Goal: Information Seeking & Learning: Learn about a topic

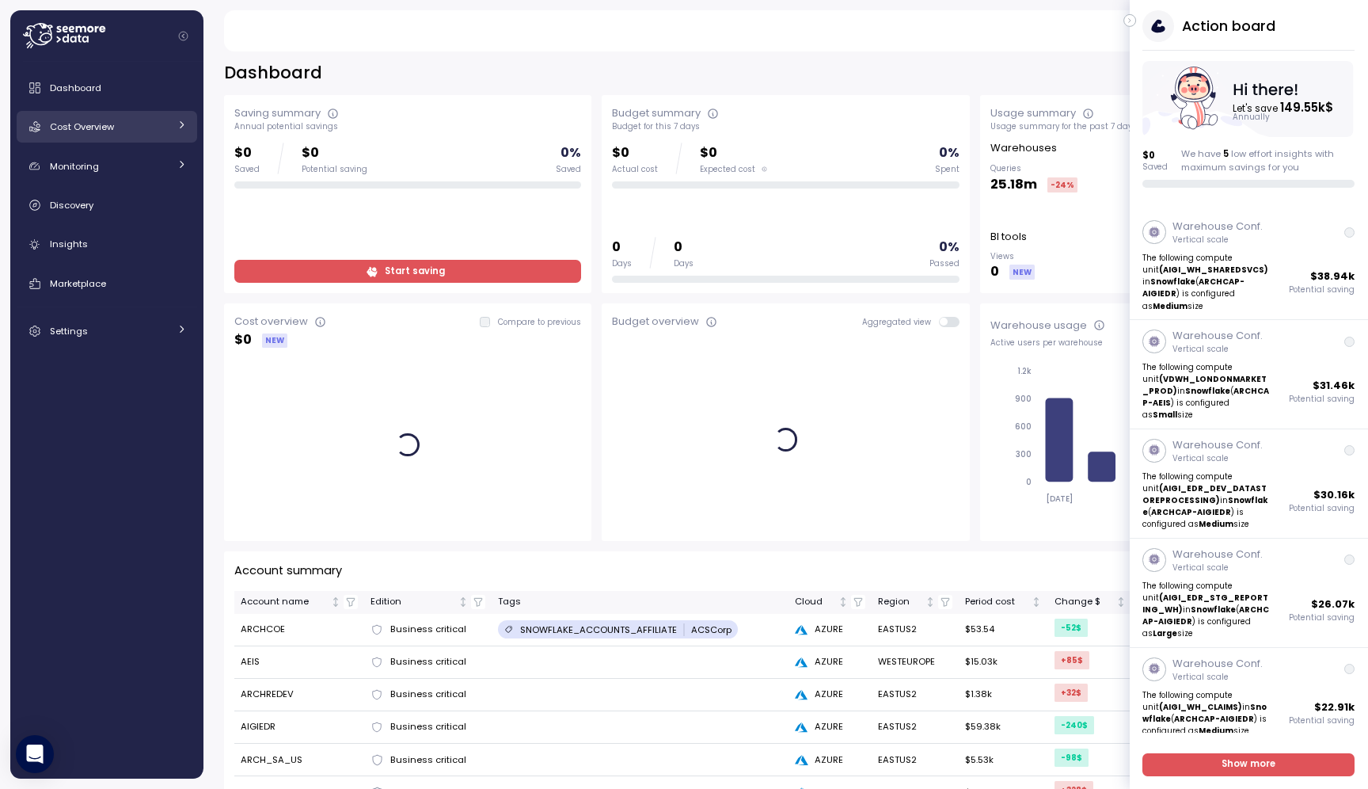
click at [89, 114] on link "Cost Overview" at bounding box center [107, 127] width 181 height 32
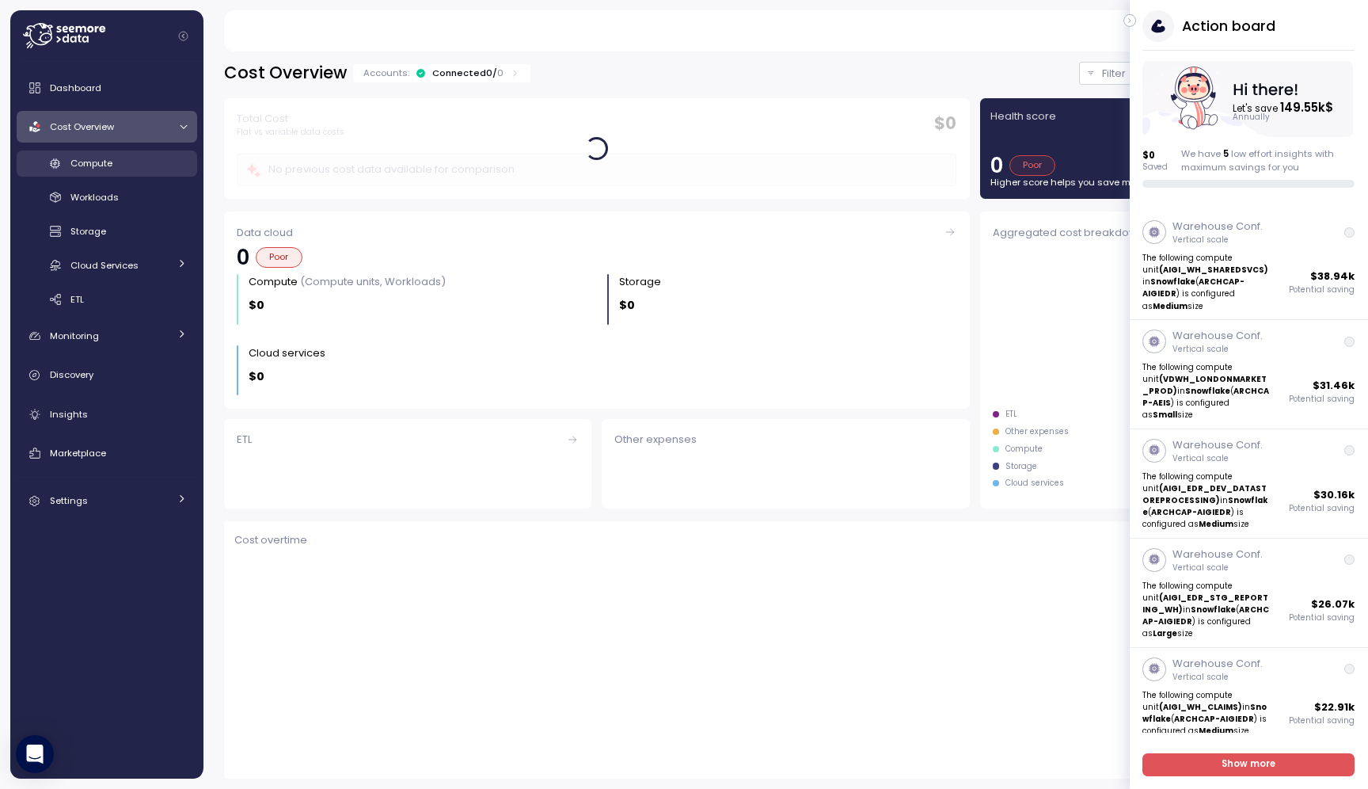
click at [112, 164] on span "Compute" at bounding box center [91, 163] width 42 height 13
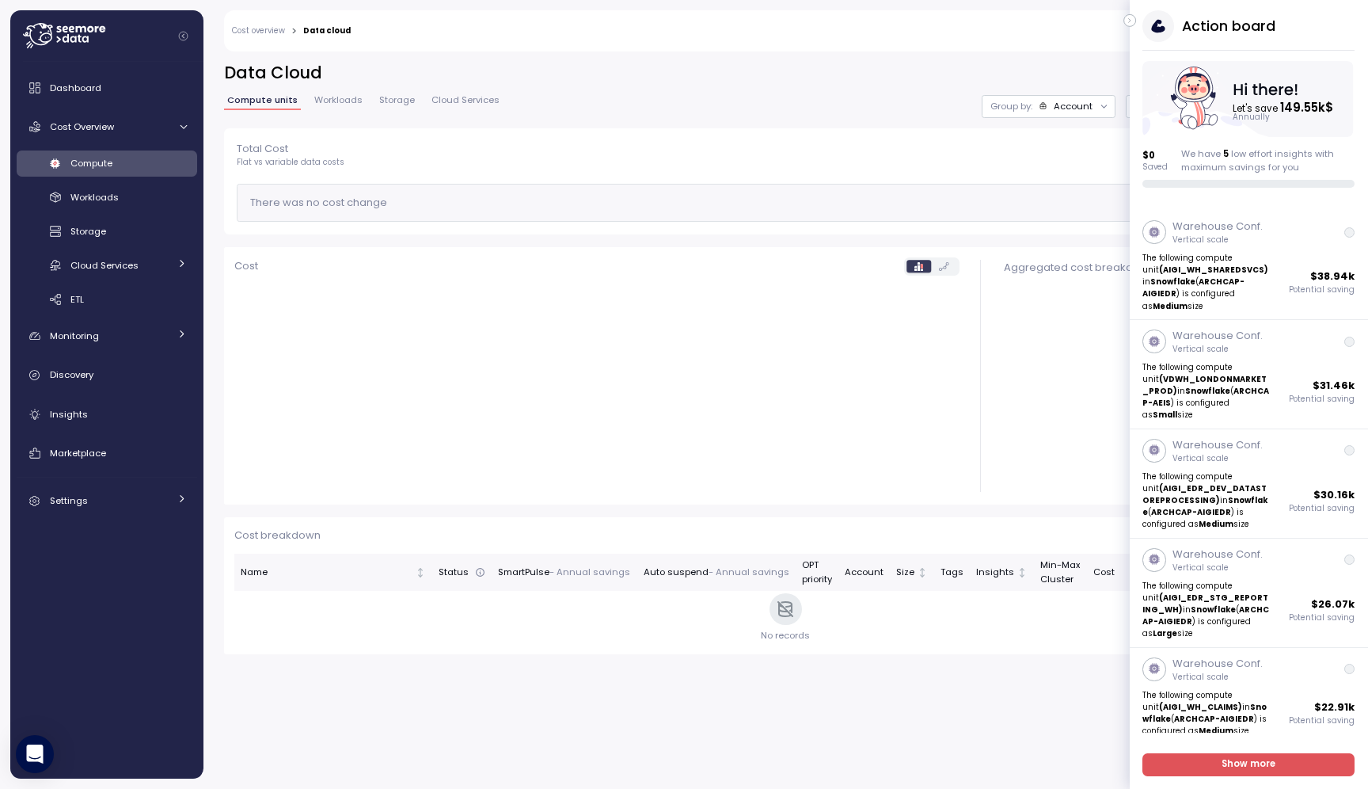
click at [1131, 21] on icon "button" at bounding box center [1130, 20] width 7 height 19
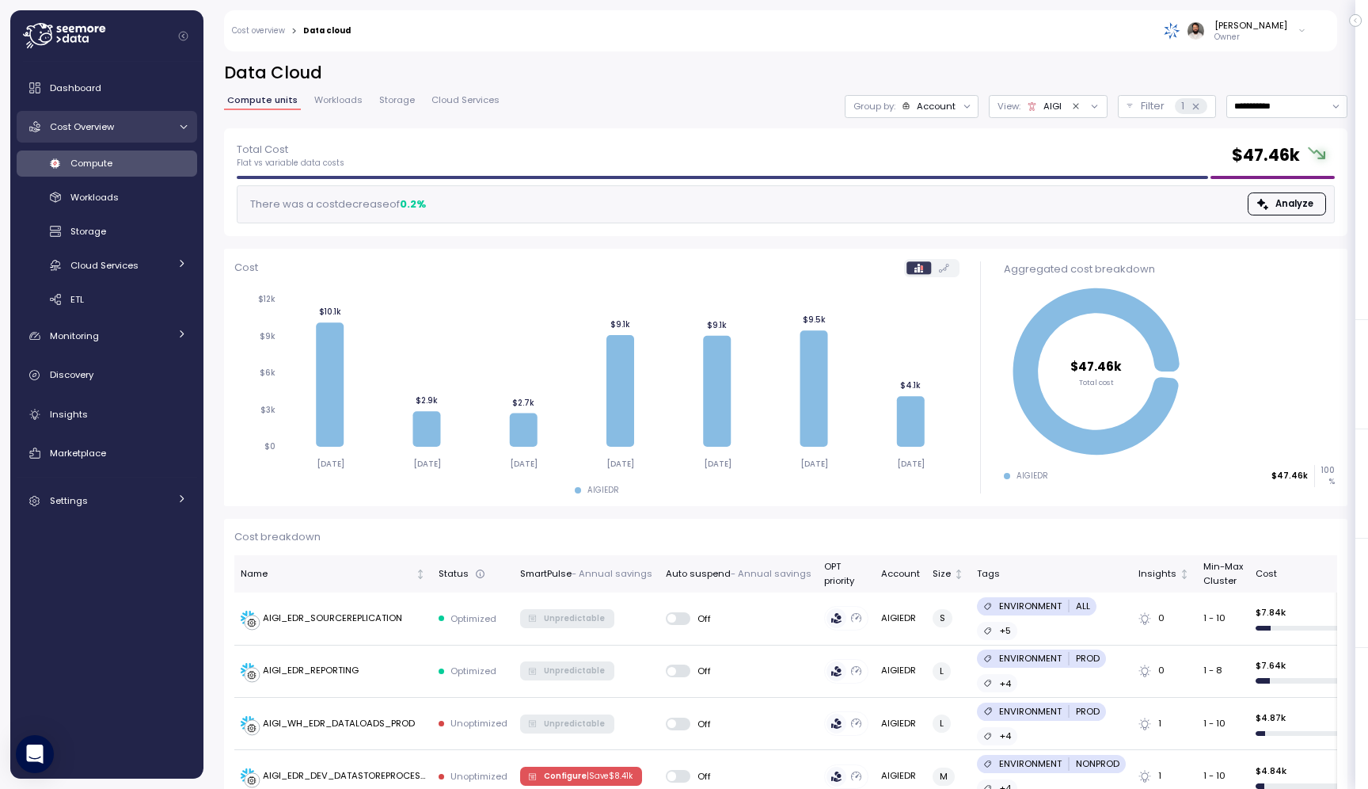
click at [177, 122] on div at bounding box center [181, 127] width 16 height 10
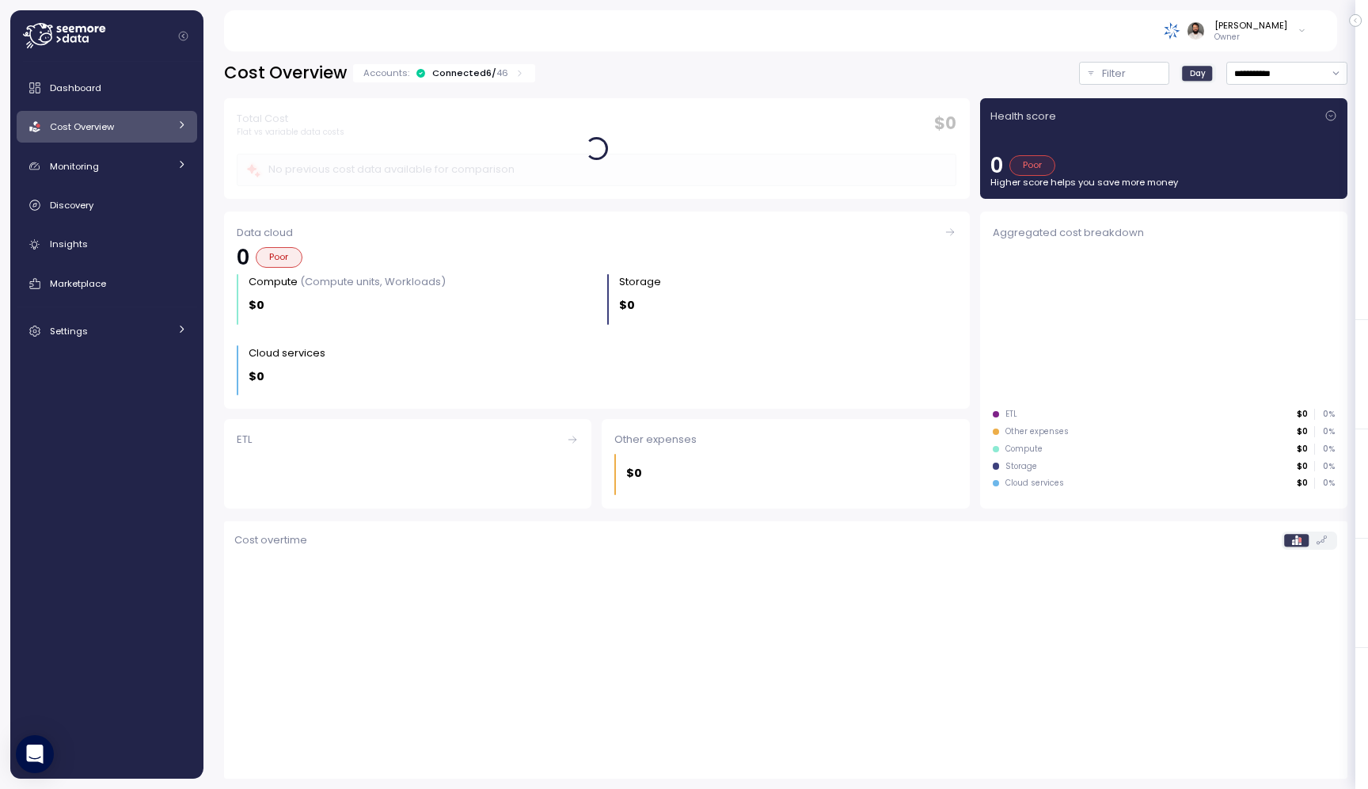
click at [177, 122] on icon at bounding box center [182, 125] width 10 height 10
click at [177, 263] on icon at bounding box center [182, 263] width 10 height 10
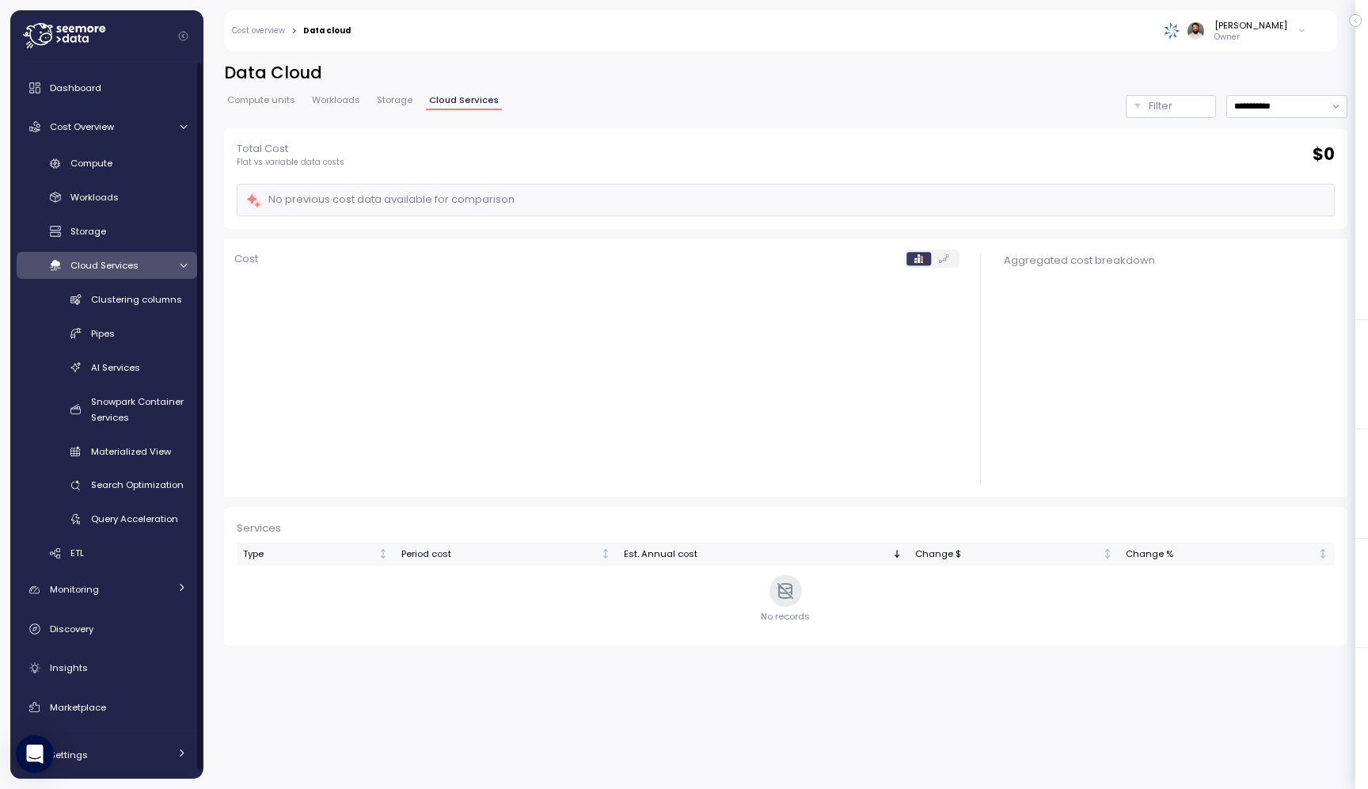
click at [176, 263] on div at bounding box center [181, 266] width 16 height 10
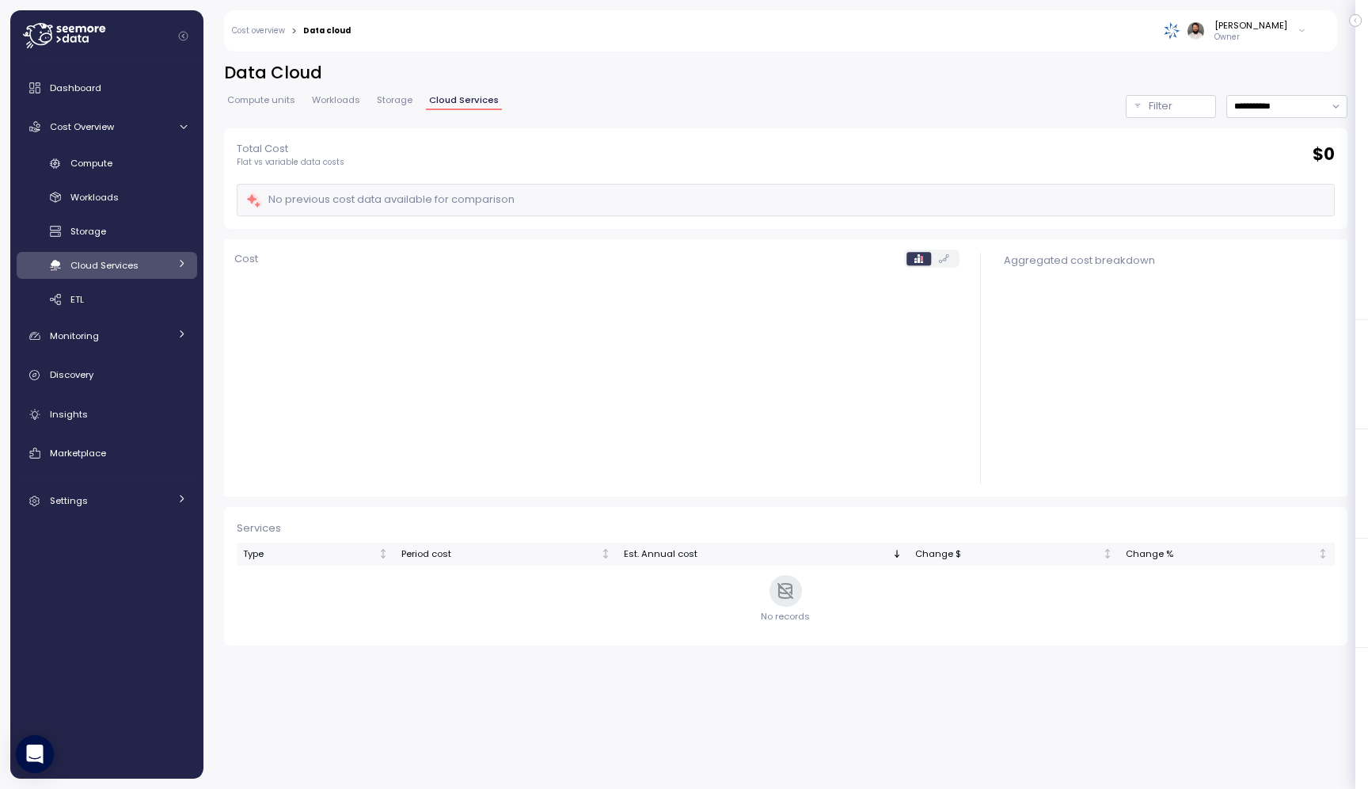
click at [161, 315] on div "Dashboard Cost Overview Compute Workloads Storage Cloud Services Clustering col…" at bounding box center [107, 294] width 181 height 444
click at [161, 322] on link "Monitoring" at bounding box center [107, 336] width 181 height 32
click at [166, 129] on div "Cost Overview" at bounding box center [109, 127] width 119 height 16
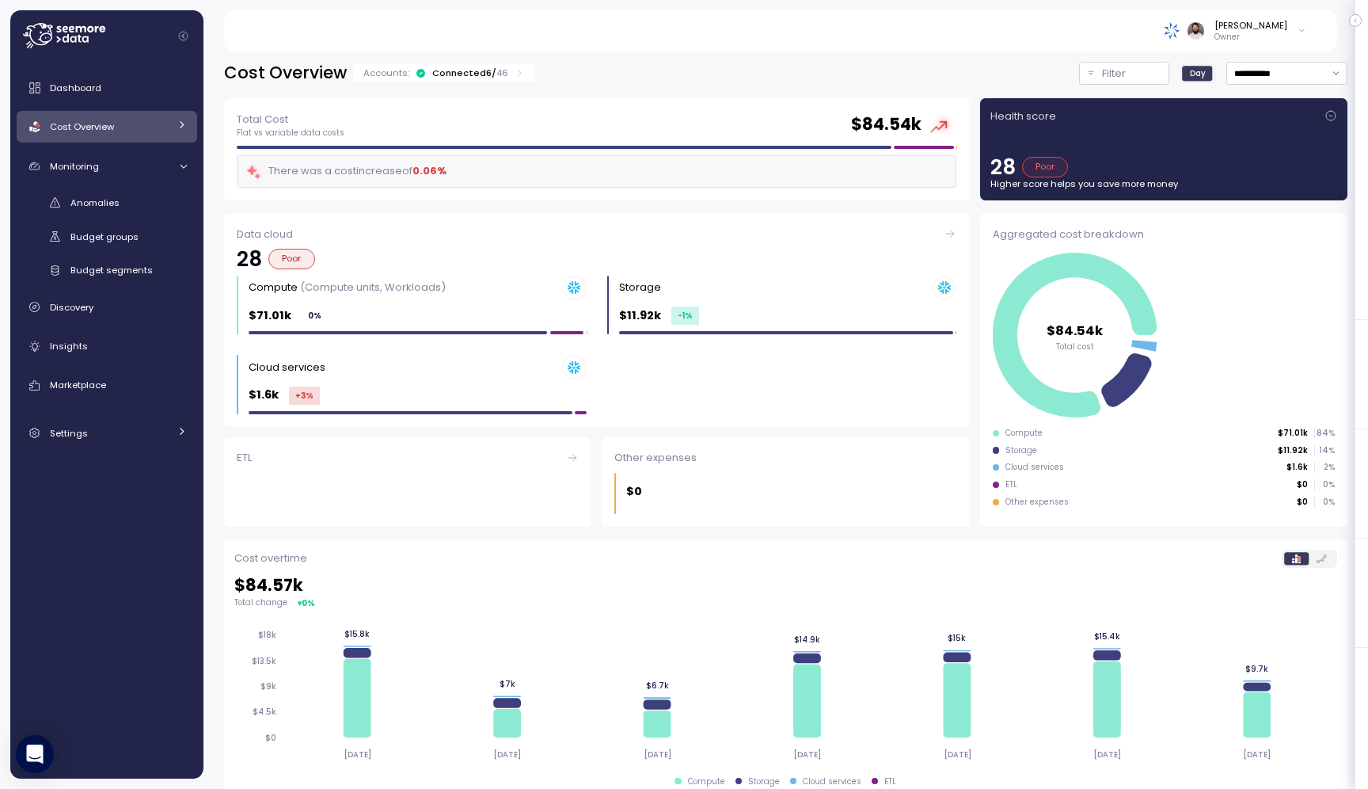
scroll to position [288, 0]
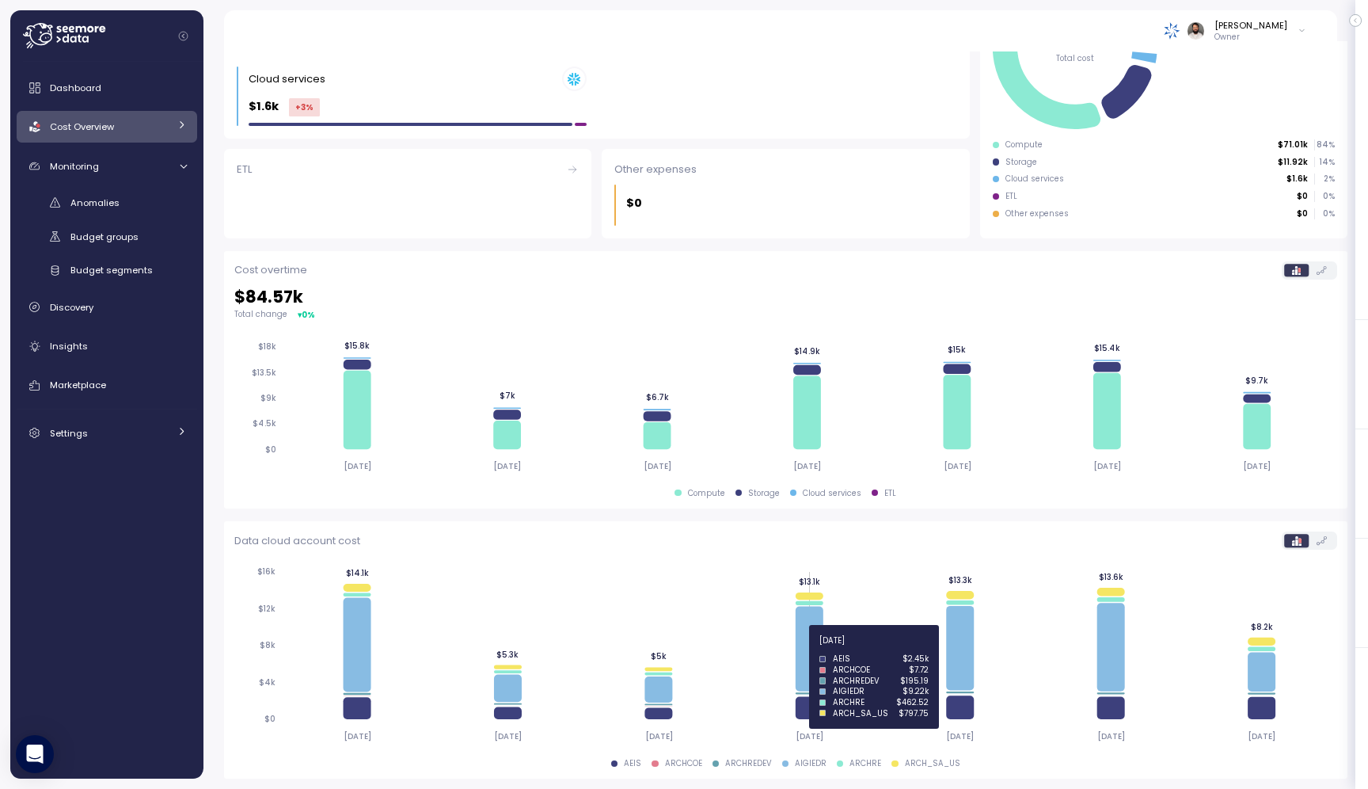
click at [801, 649] on icon at bounding box center [810, 649] width 28 height 85
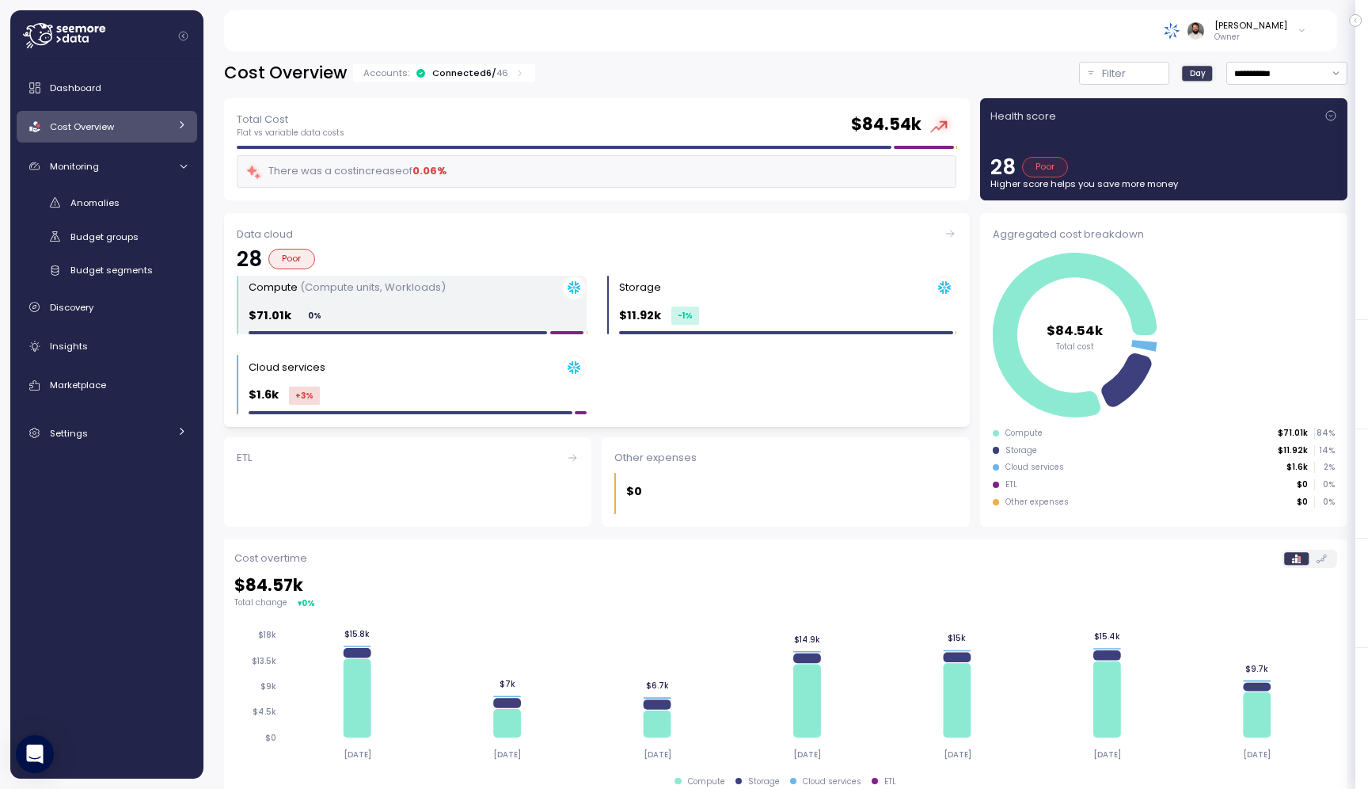
click at [523, 311] on div "$71.01k 0 %" at bounding box center [418, 315] width 338 height 18
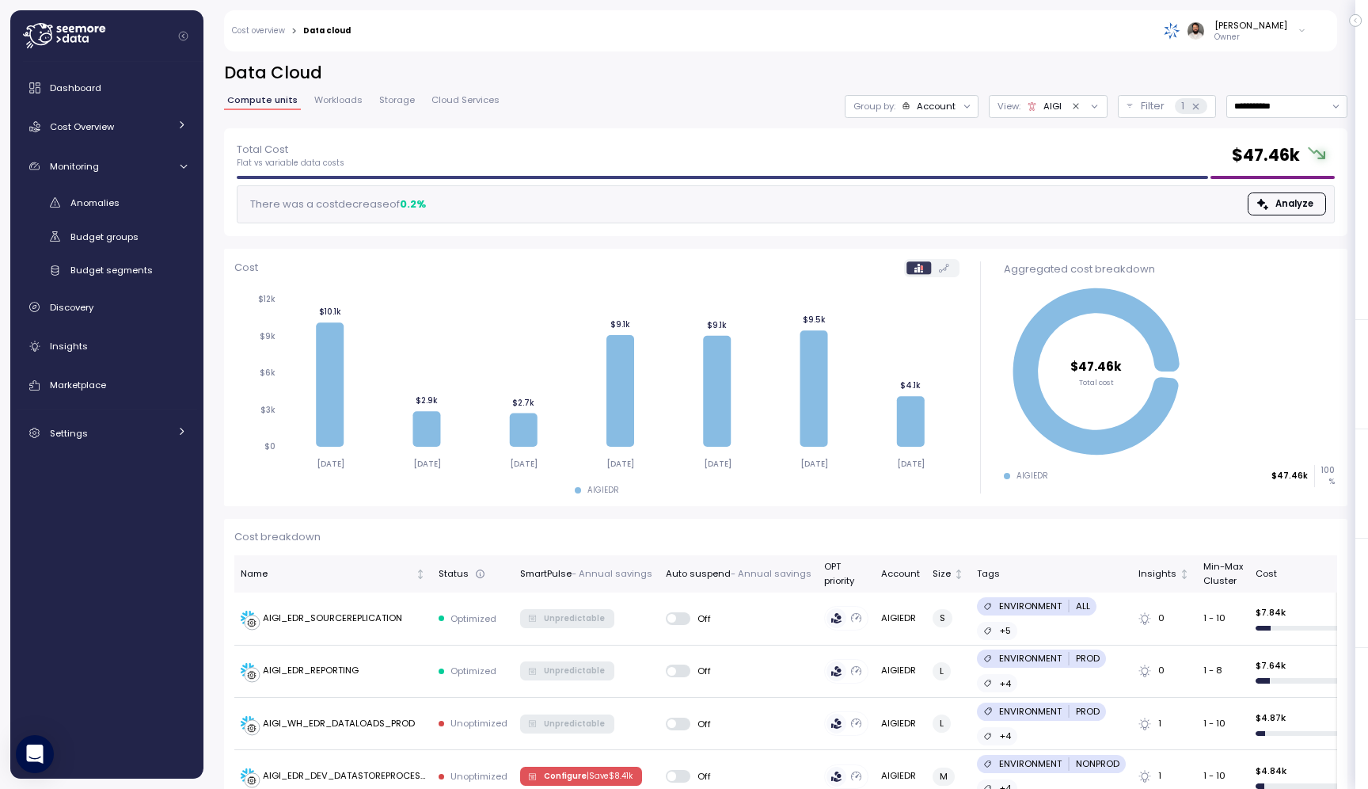
click at [945, 107] on div "Account" at bounding box center [936, 106] width 39 height 13
click at [946, 164] on p "Budget segment" at bounding box center [929, 167] width 77 height 13
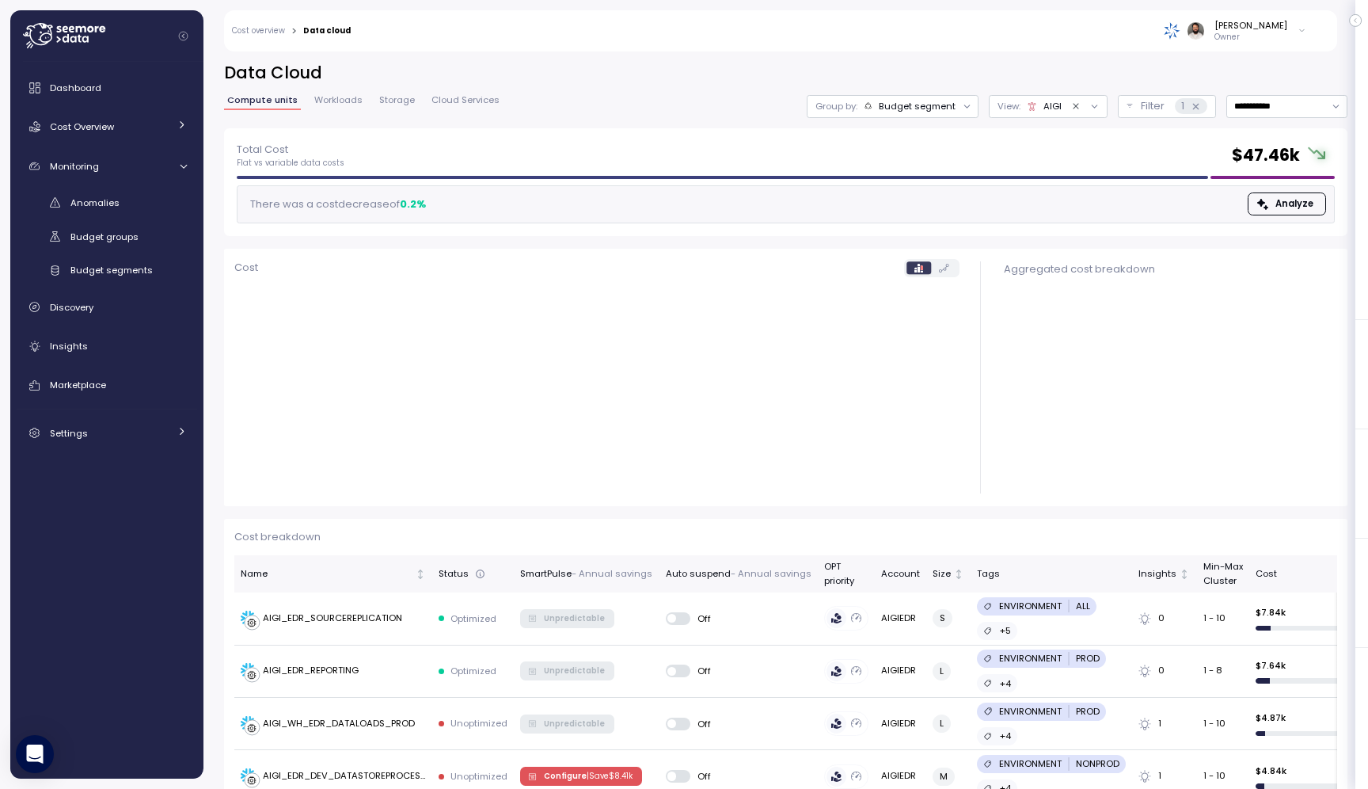
click at [941, 106] on div "Budget segment" at bounding box center [917, 106] width 77 height 13
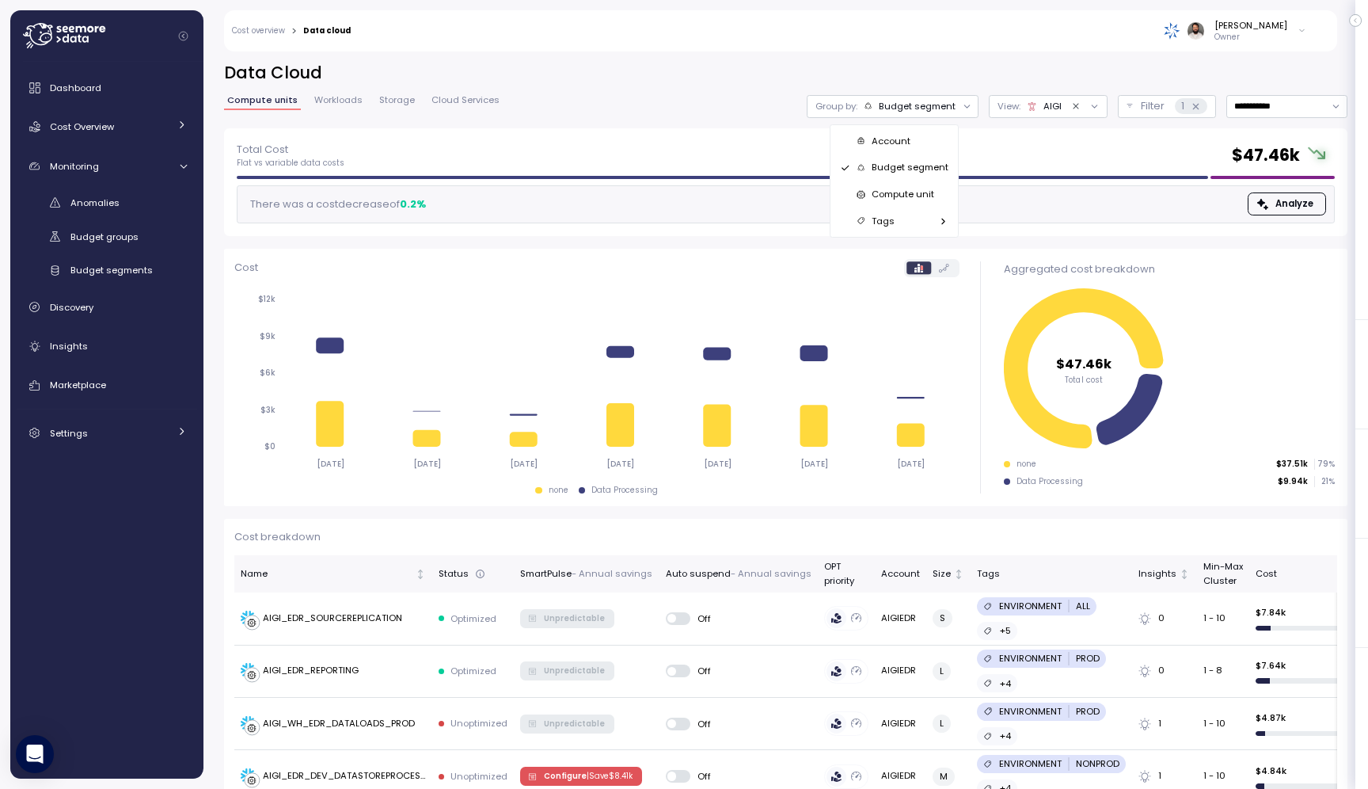
click at [934, 190] on p "Compute unit" at bounding box center [903, 194] width 63 height 13
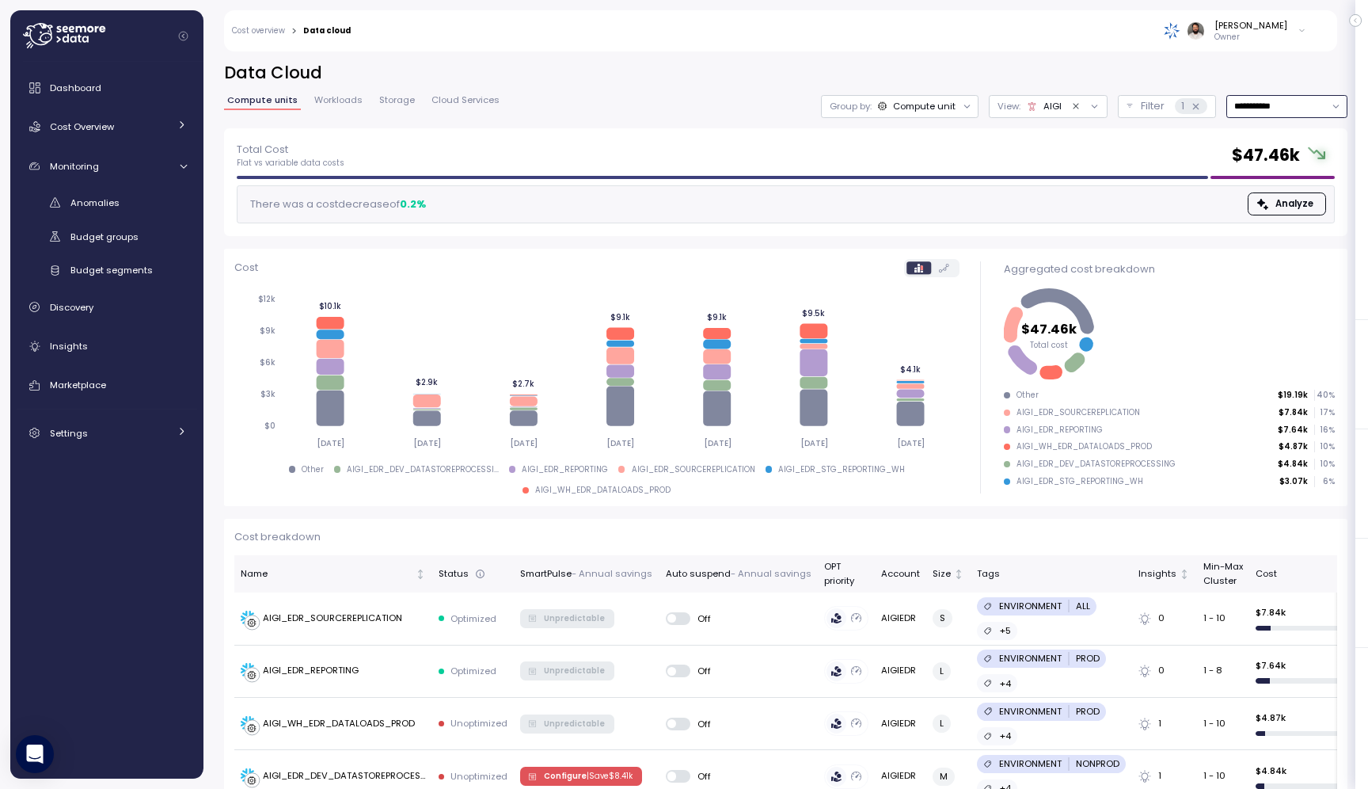
click at [1313, 100] on input "**********" at bounding box center [1287, 106] width 121 height 23
click at [1312, 197] on div "Last 14 days" at bounding box center [1286, 200] width 116 height 21
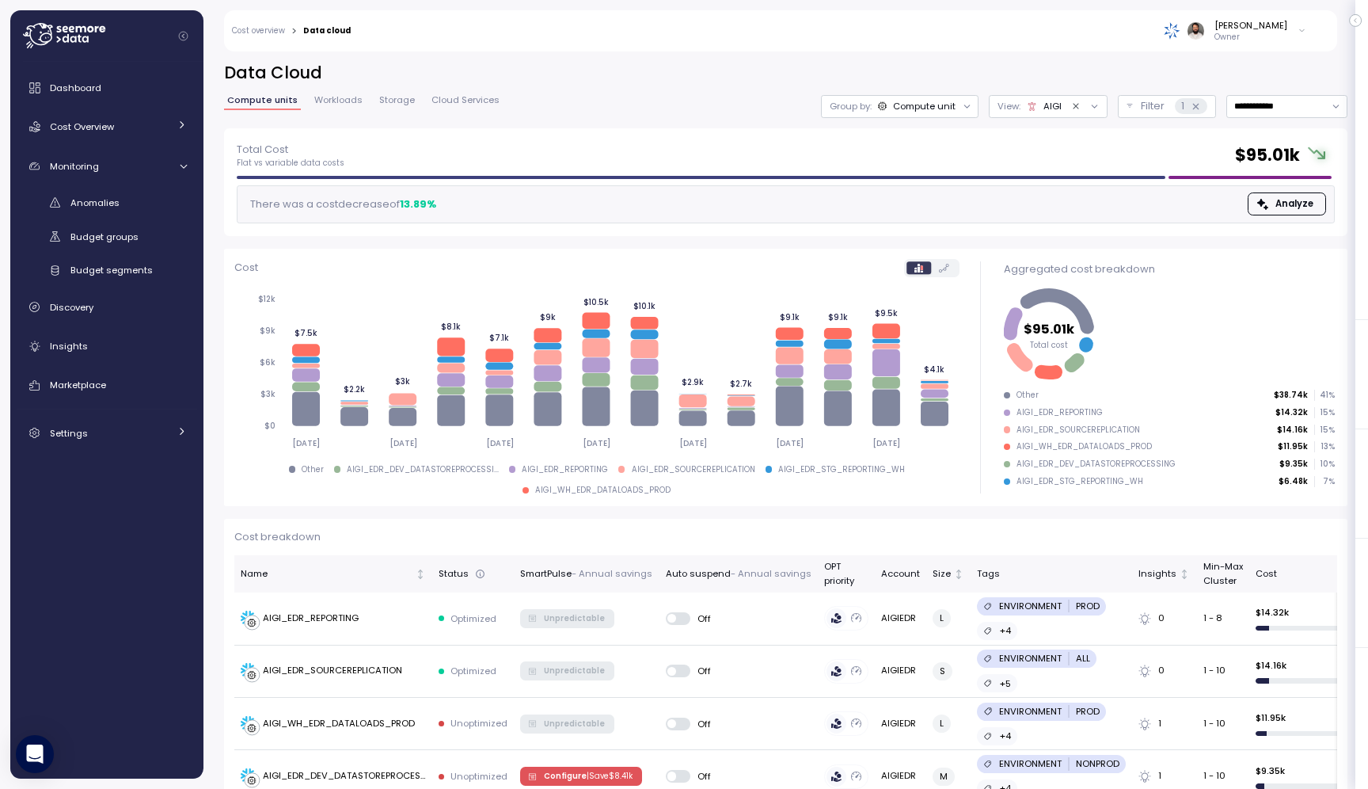
drag, startPoint x: 404, startPoint y: 208, endPoint x: 491, endPoint y: 208, distance: 87.1
click at [491, 208] on div "There was a cost decrease of 13.89 % Analyze" at bounding box center [786, 204] width 1098 height 38
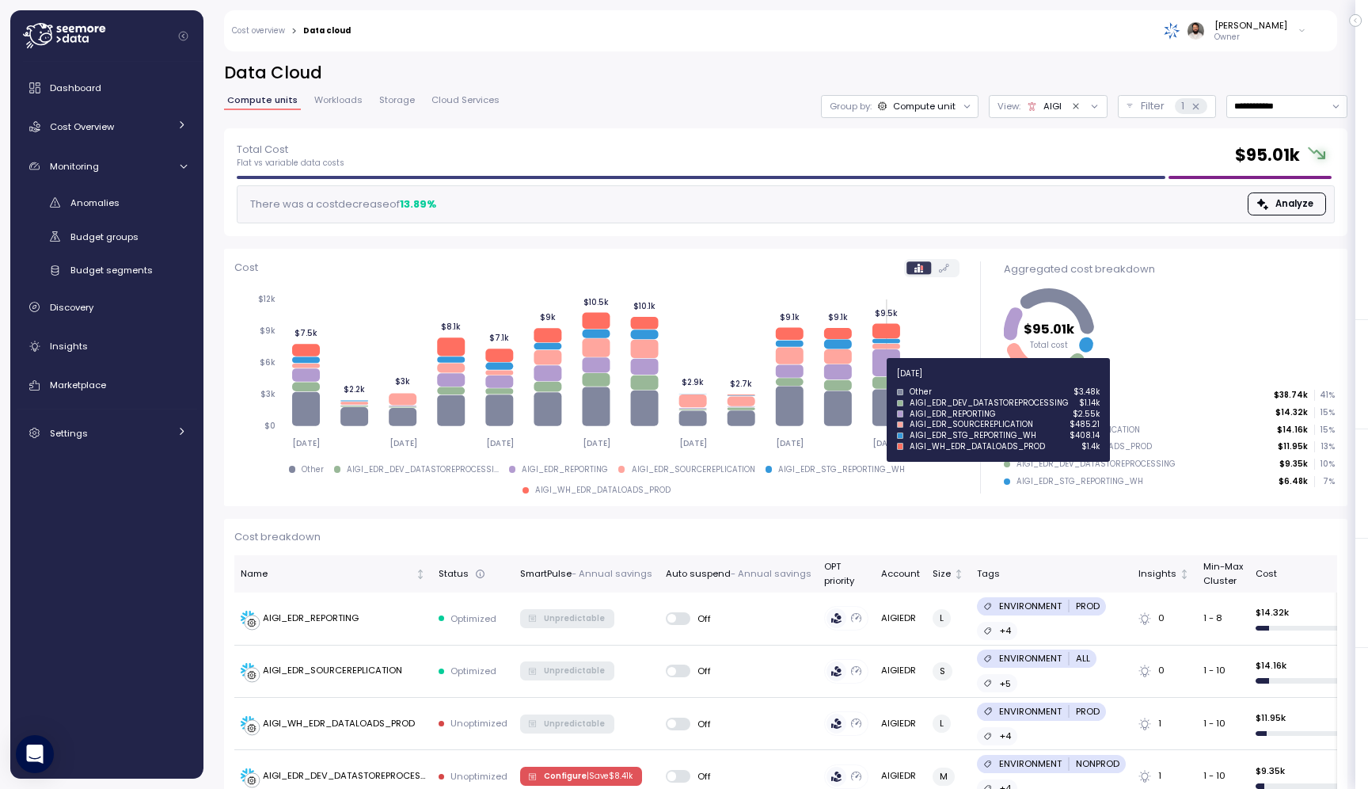
click at [881, 382] on icon at bounding box center [887, 383] width 28 height 12
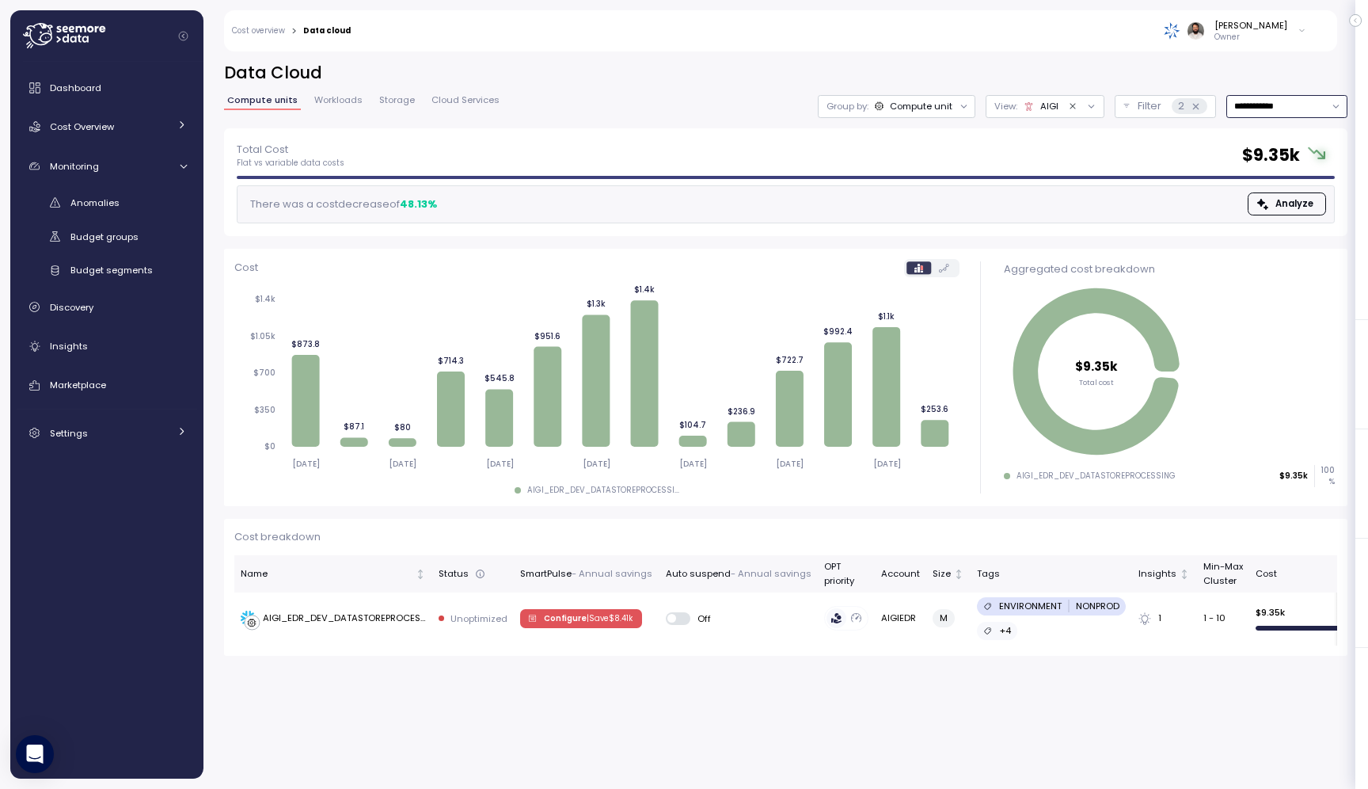
click at [1302, 100] on input "**********" at bounding box center [1287, 106] width 121 height 23
click at [1311, 214] on div "Last 30 days" at bounding box center [1286, 221] width 116 height 21
type input "**********"
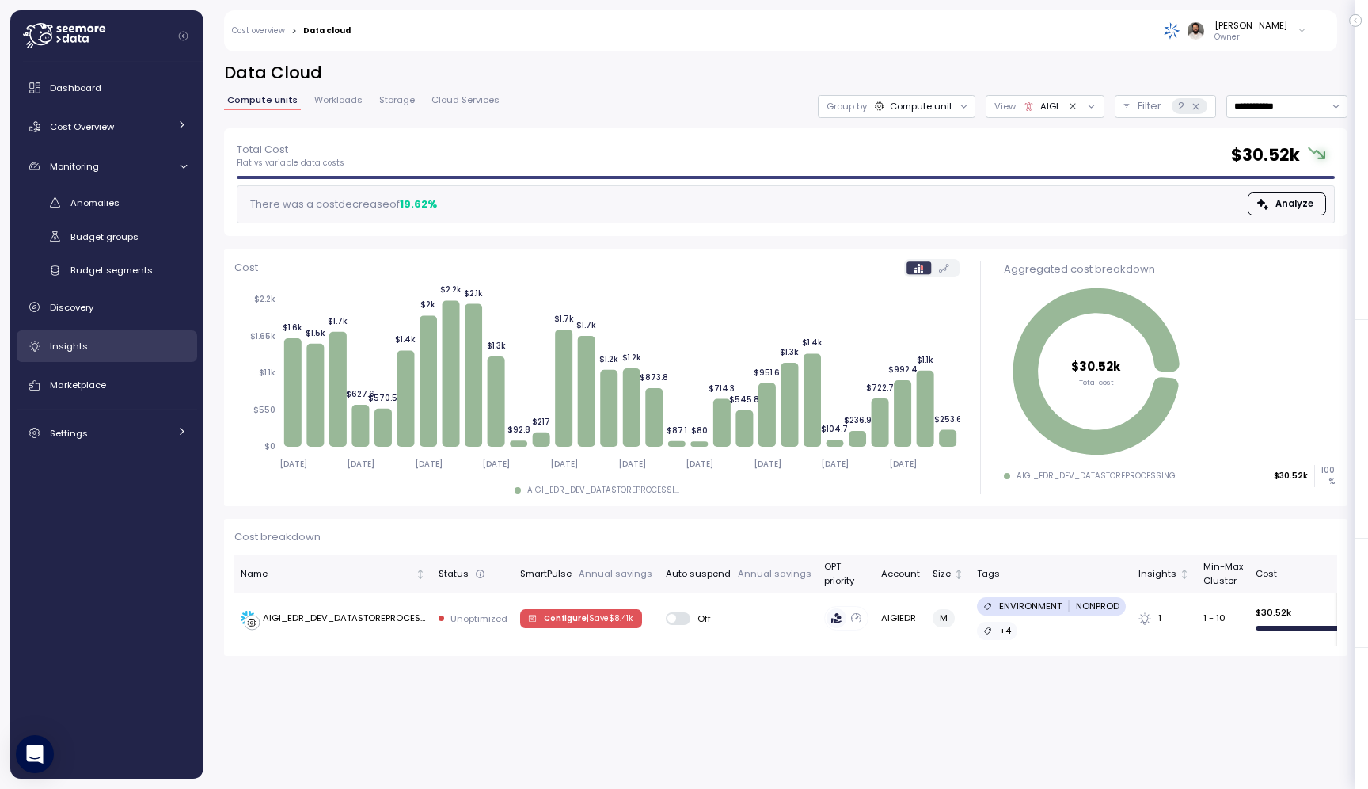
click at [87, 354] on link "Insights" at bounding box center [107, 346] width 181 height 32
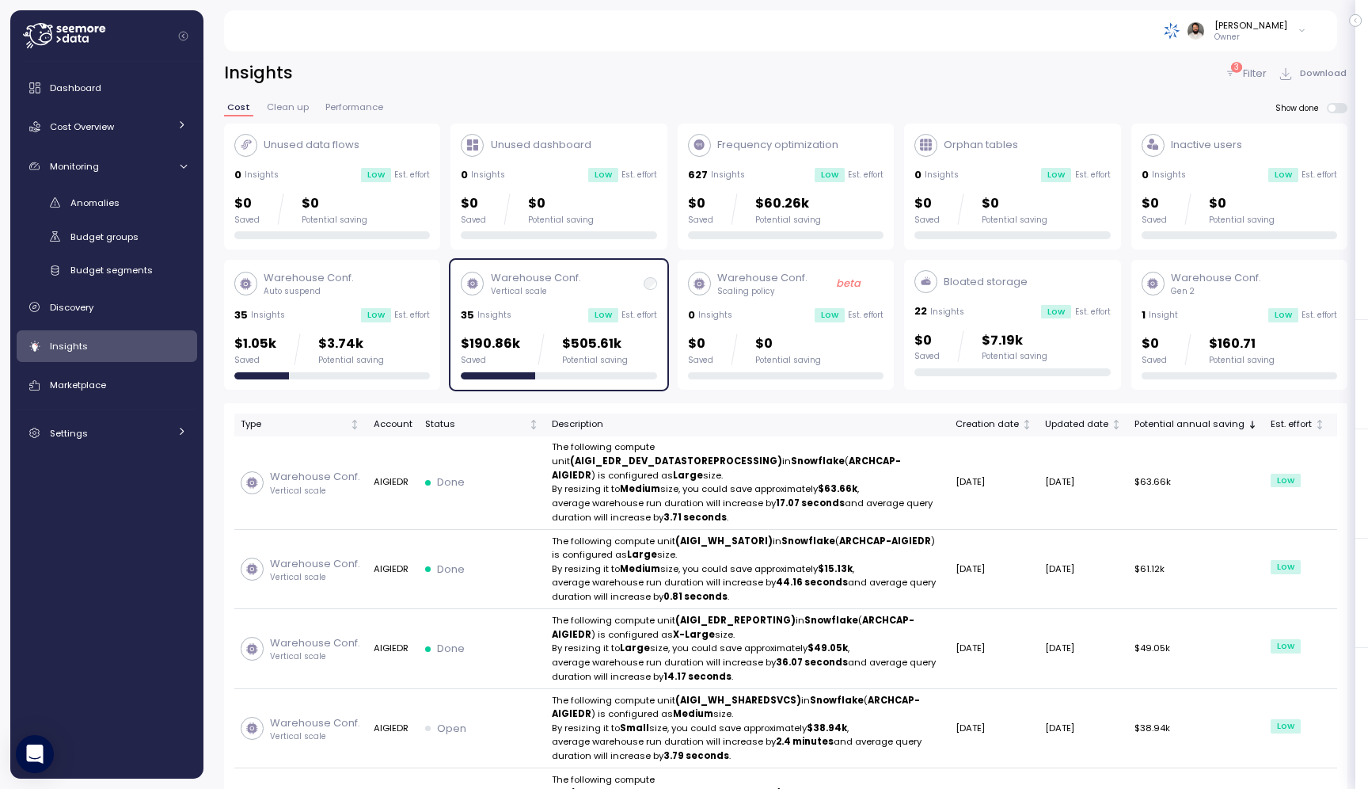
click at [666, 320] on div "Warehouse Conf. Vertical scale 35 Insights Low Est. effort $190.86k Saved $505.…" at bounding box center [559, 325] width 216 height 130
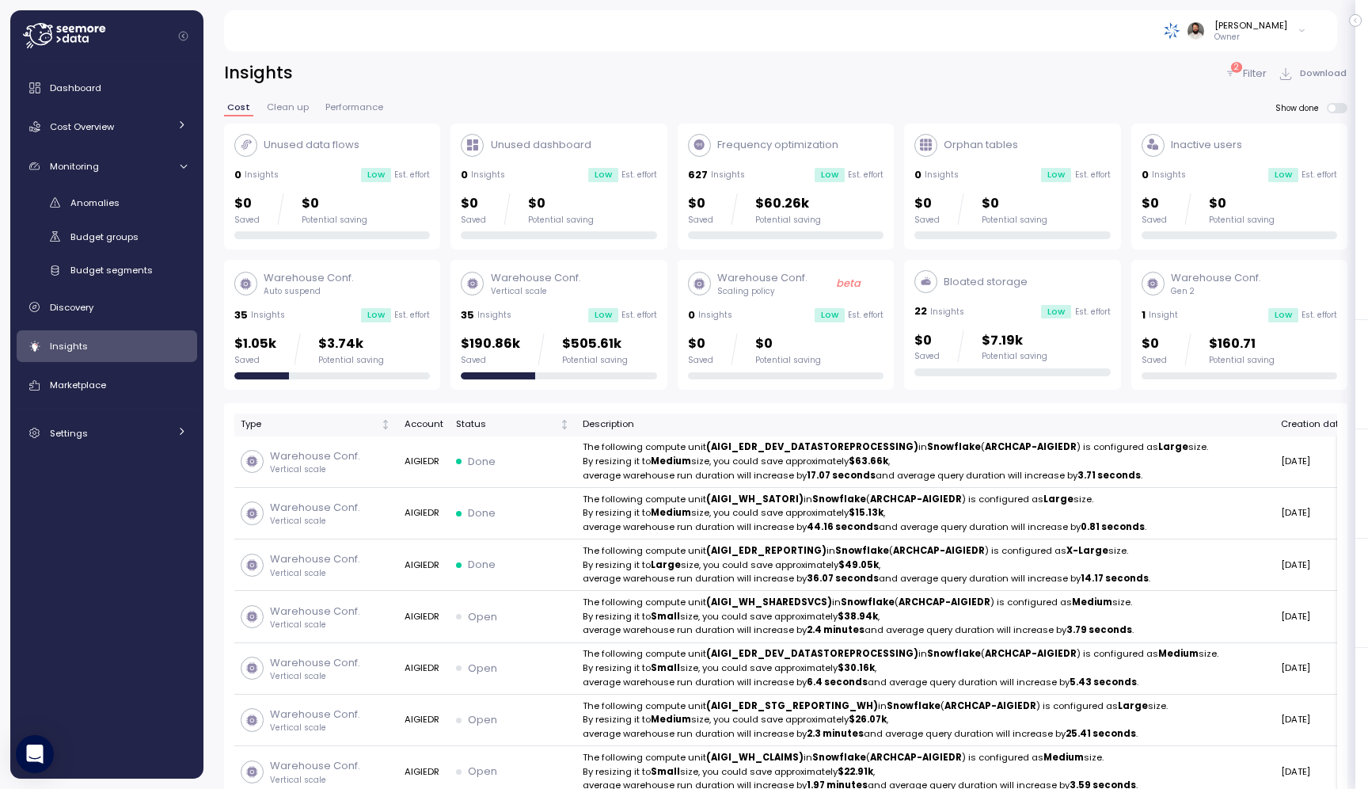
click at [573, 287] on p "Vertical scale" at bounding box center [536, 291] width 90 height 11
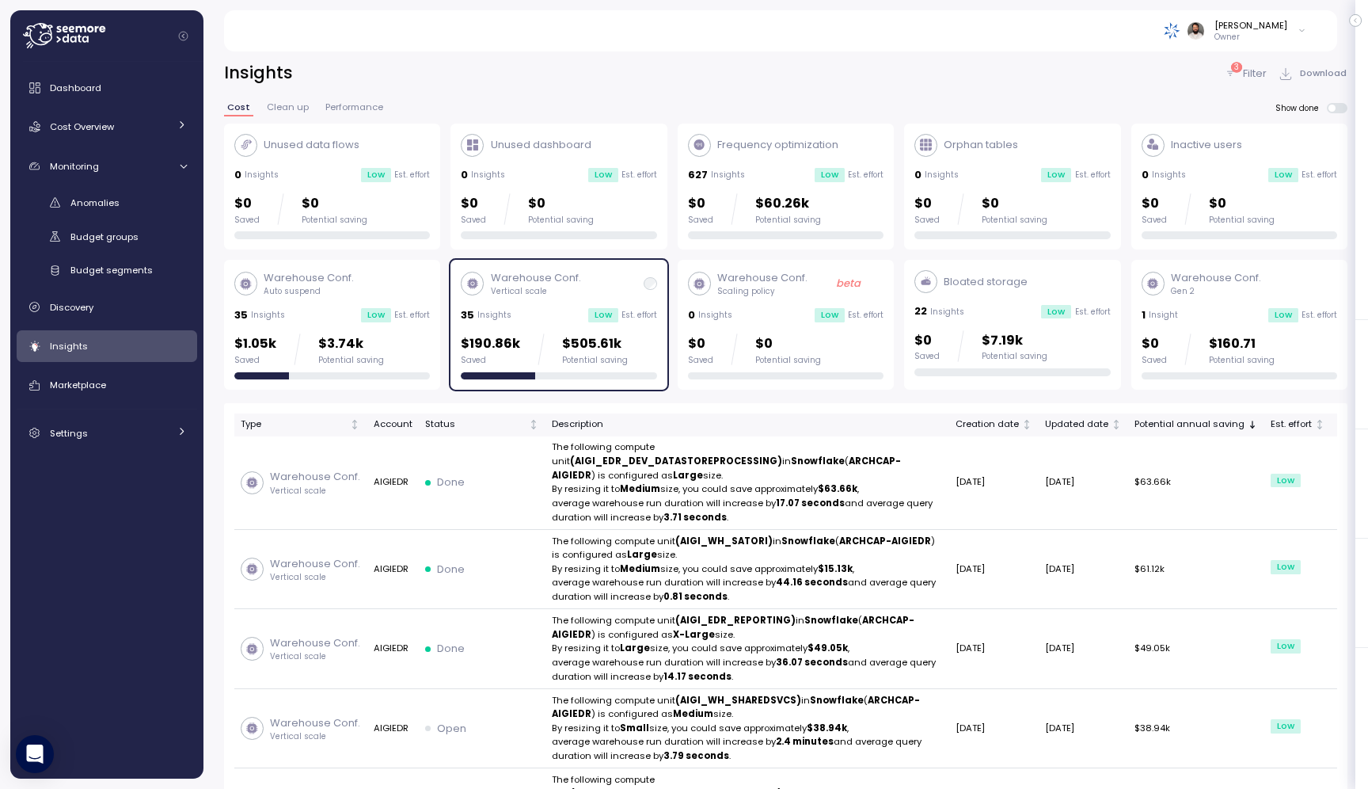
click at [1245, 67] on p "Filter" at bounding box center [1255, 74] width 24 height 16
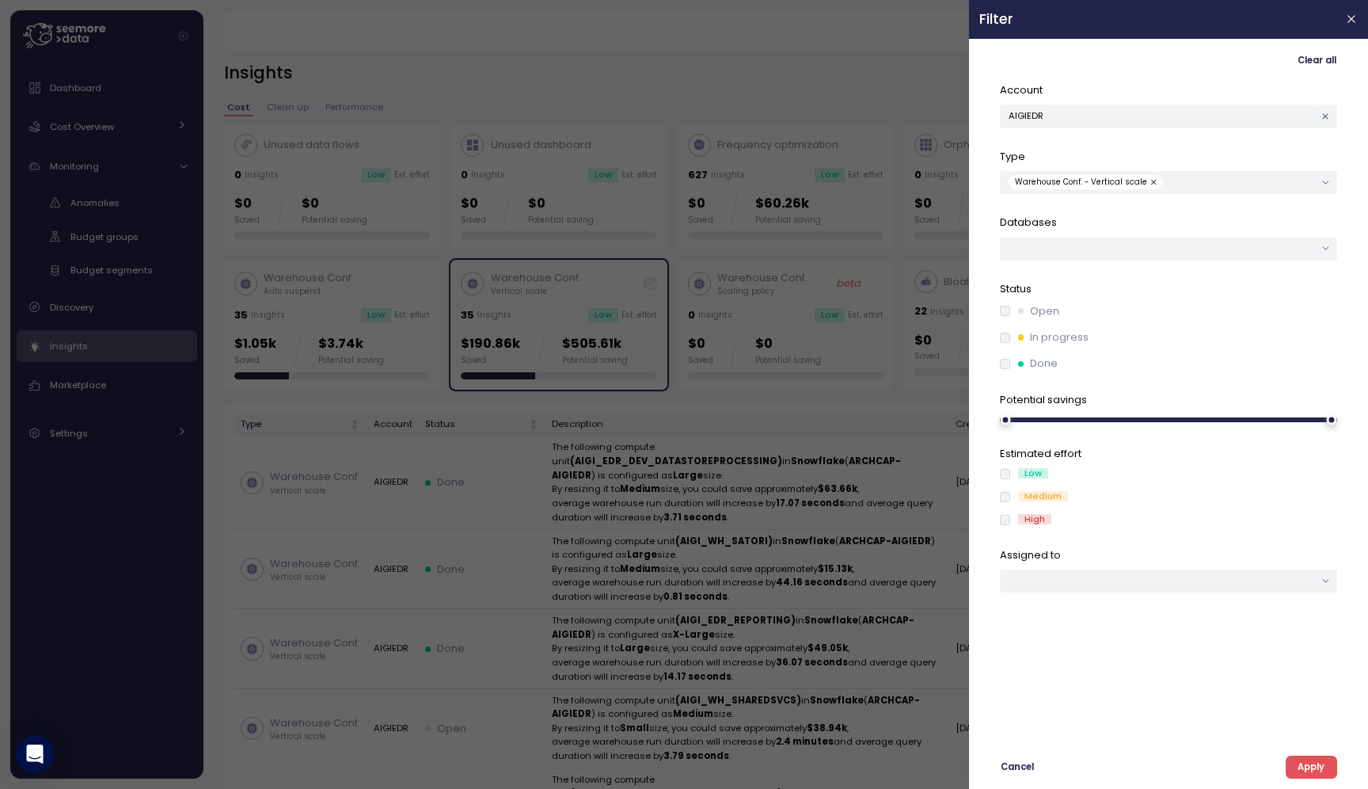
click at [1011, 309] on label "Open" at bounding box center [1034, 311] width 49 height 16
click at [1341, 765] on div "Clear all Account AIGIEDR Type Warehouse Conf. - Vertical scale Databases Statu…" at bounding box center [1169, 413] width 379 height 729
click at [1338, 765] on div "Clear all Account AIGIEDR Type Warehouse Conf. - Vertical scale Databases Statu…" at bounding box center [1169, 413] width 379 height 729
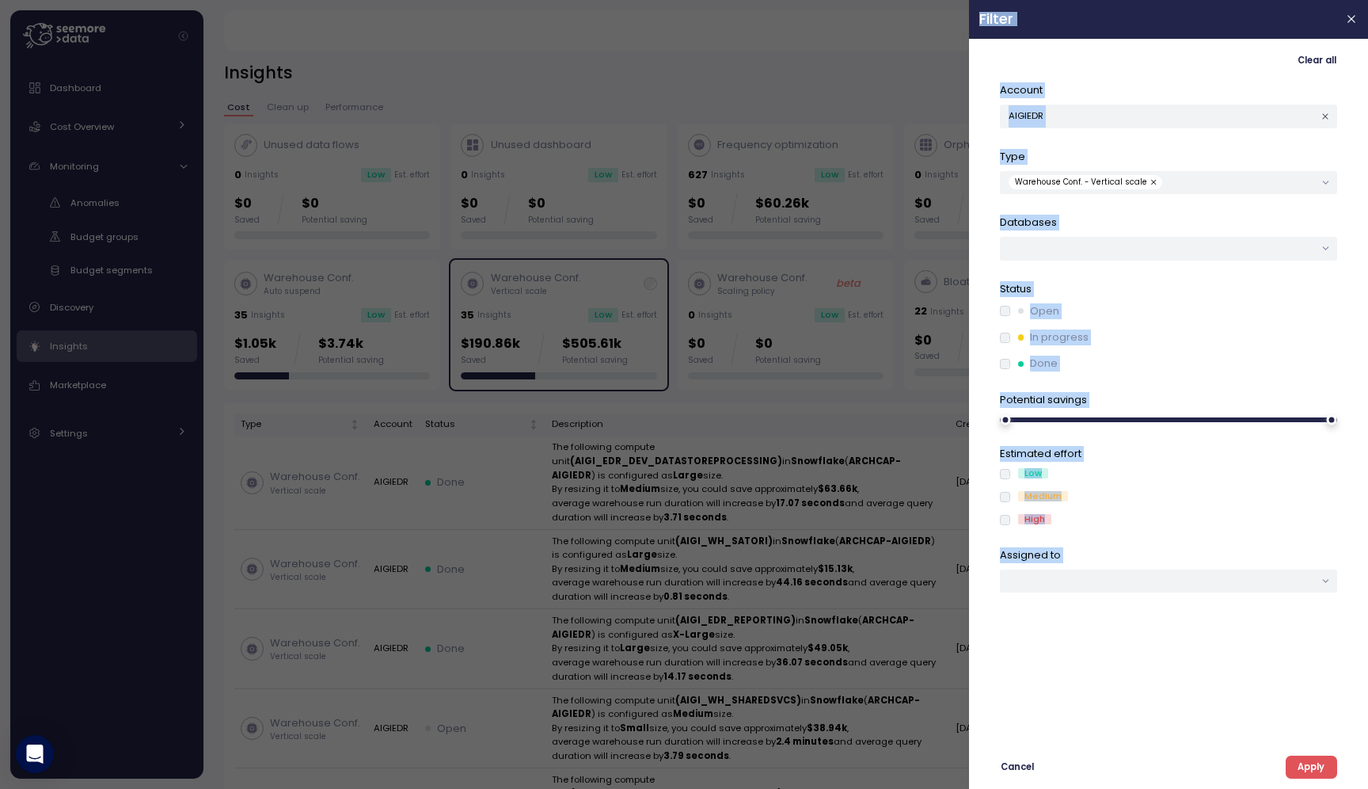
click at [1338, 765] on div "Clear all Account AIGIEDR Type Warehouse Conf. - Vertical scale Databases Statu…" at bounding box center [1169, 413] width 379 height 729
click at [1334, 765] on button "Apply" at bounding box center [1311, 766] width 51 height 23
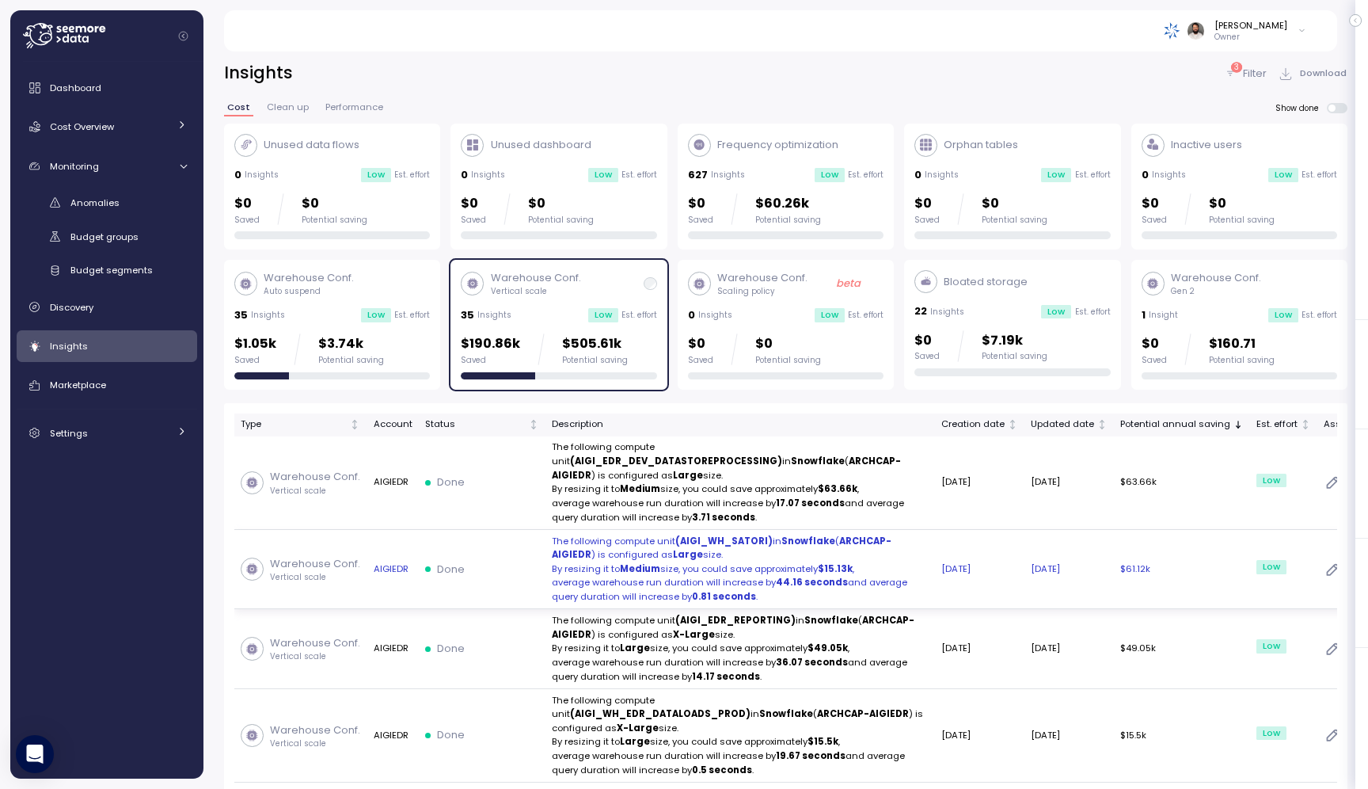
scroll to position [234, 0]
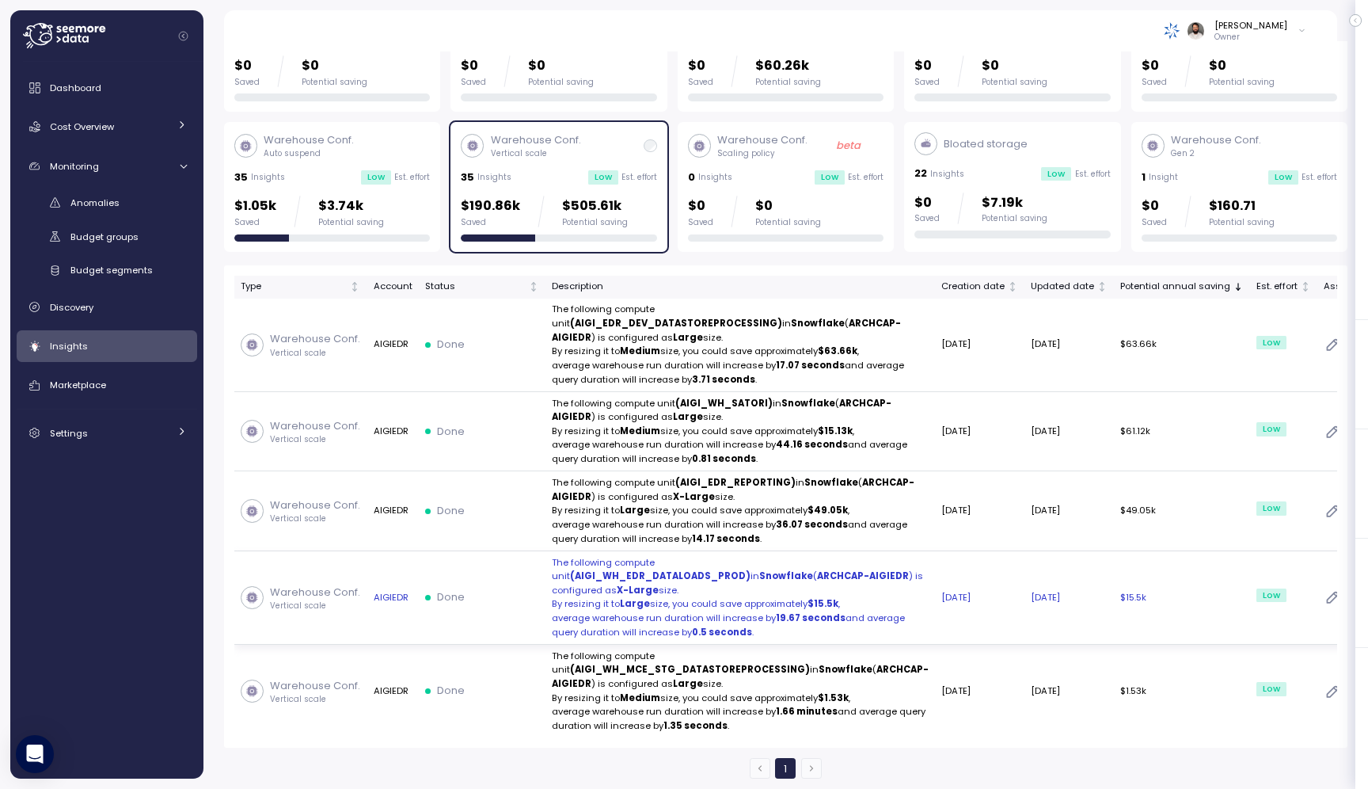
click at [1025, 561] on td "15 Sep 2025" at bounding box center [1069, 597] width 89 height 93
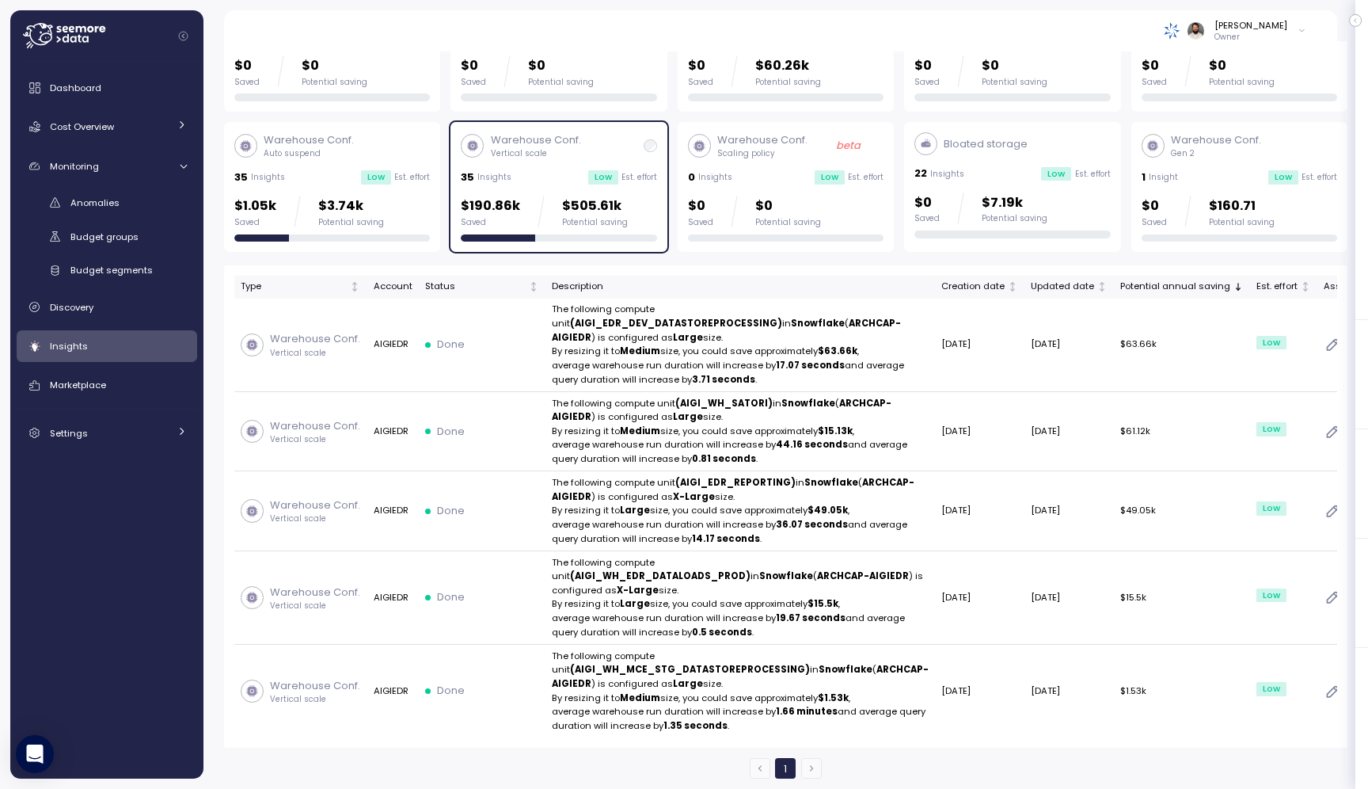
click at [1167, 196] on div "$0 Saved $160.71 Potential saving" at bounding box center [1208, 212] width 133 height 32
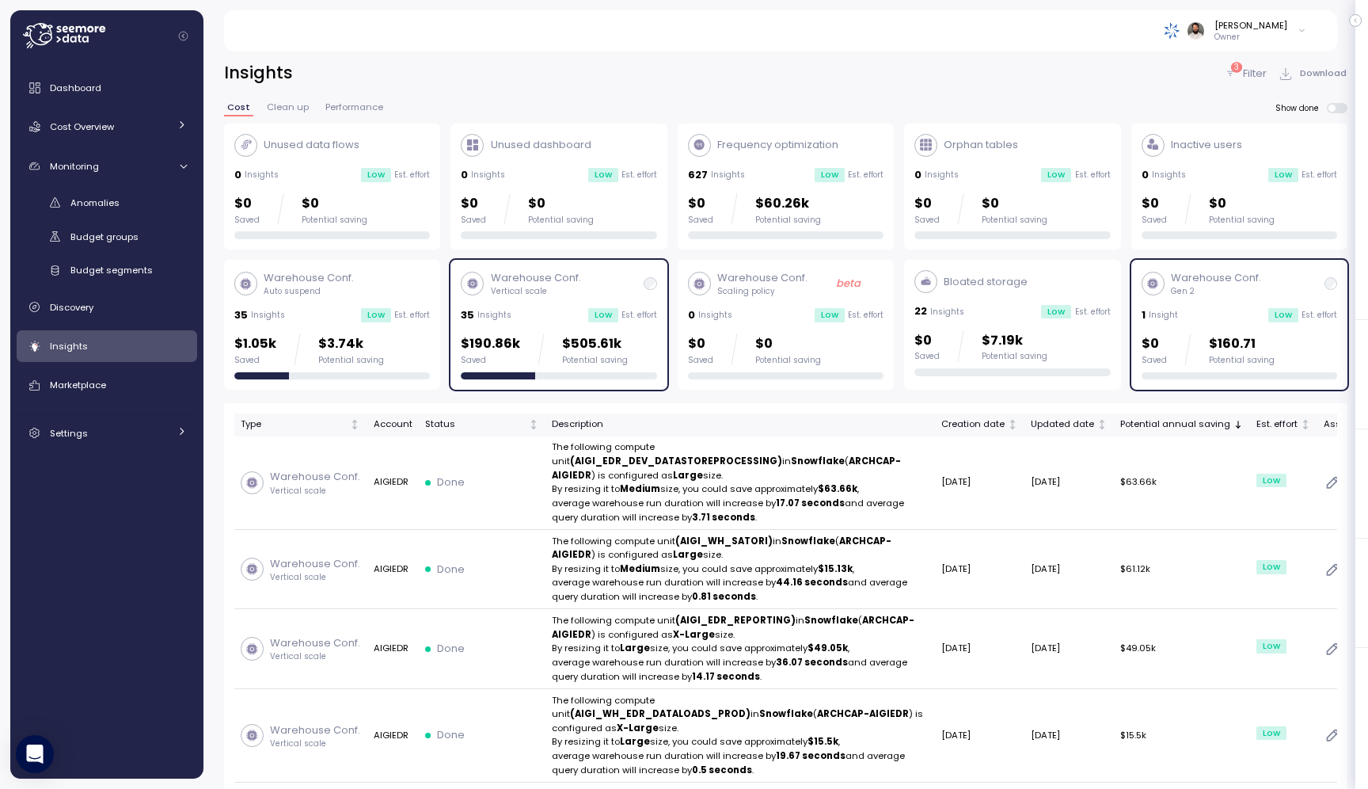
click at [1254, 78] on p "Filter" at bounding box center [1255, 74] width 24 height 16
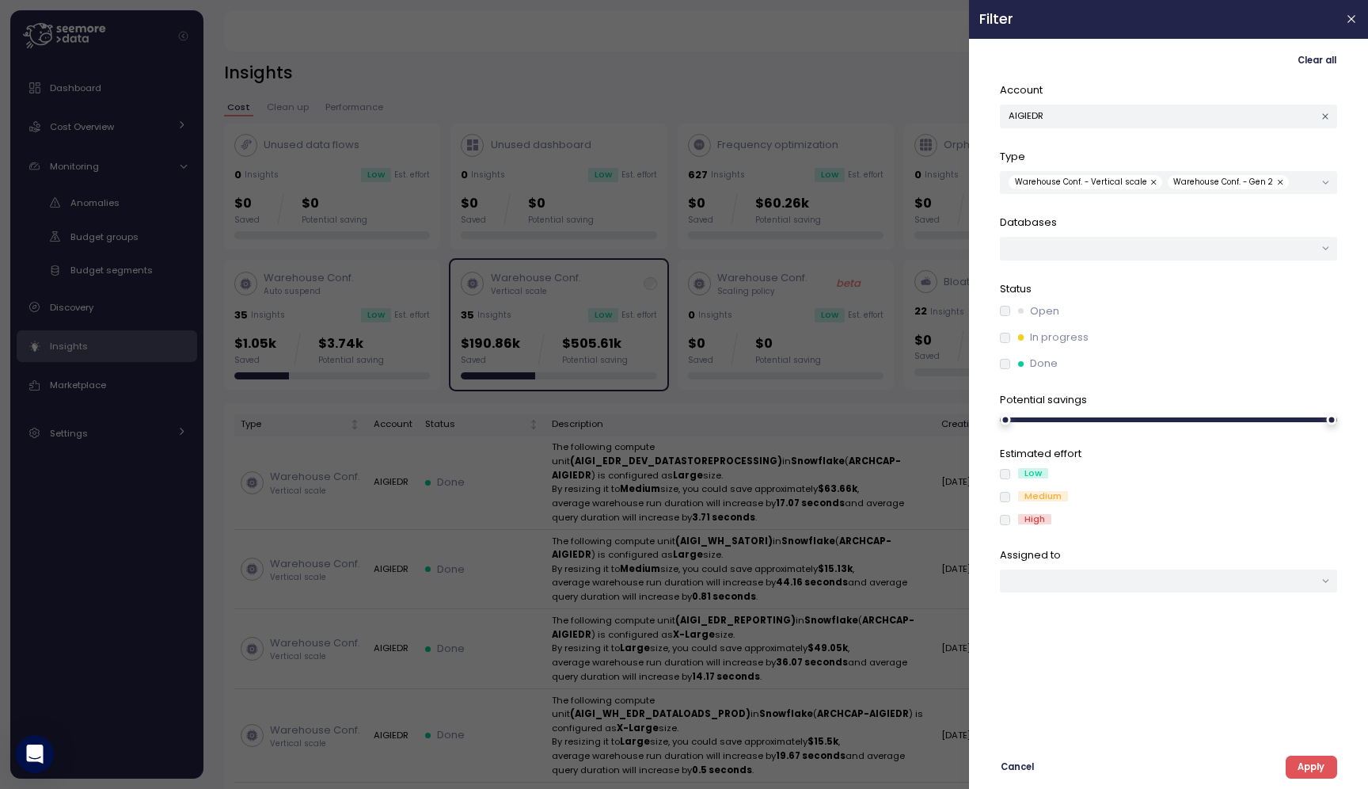
click at [1010, 341] on div at bounding box center [1005, 338] width 10 height 10
click at [1008, 316] on div "Open" at bounding box center [1168, 311] width 337 height 16
click at [1011, 367] on label "Done" at bounding box center [1034, 364] width 48 height 16
click at [1341, 767] on div "Clear all Account AIGIEDR Type Warehouse Conf. - Vertical scale Warehouse Conf.…" at bounding box center [1169, 413] width 379 height 729
click at [1334, 767] on button "Apply" at bounding box center [1311, 766] width 51 height 23
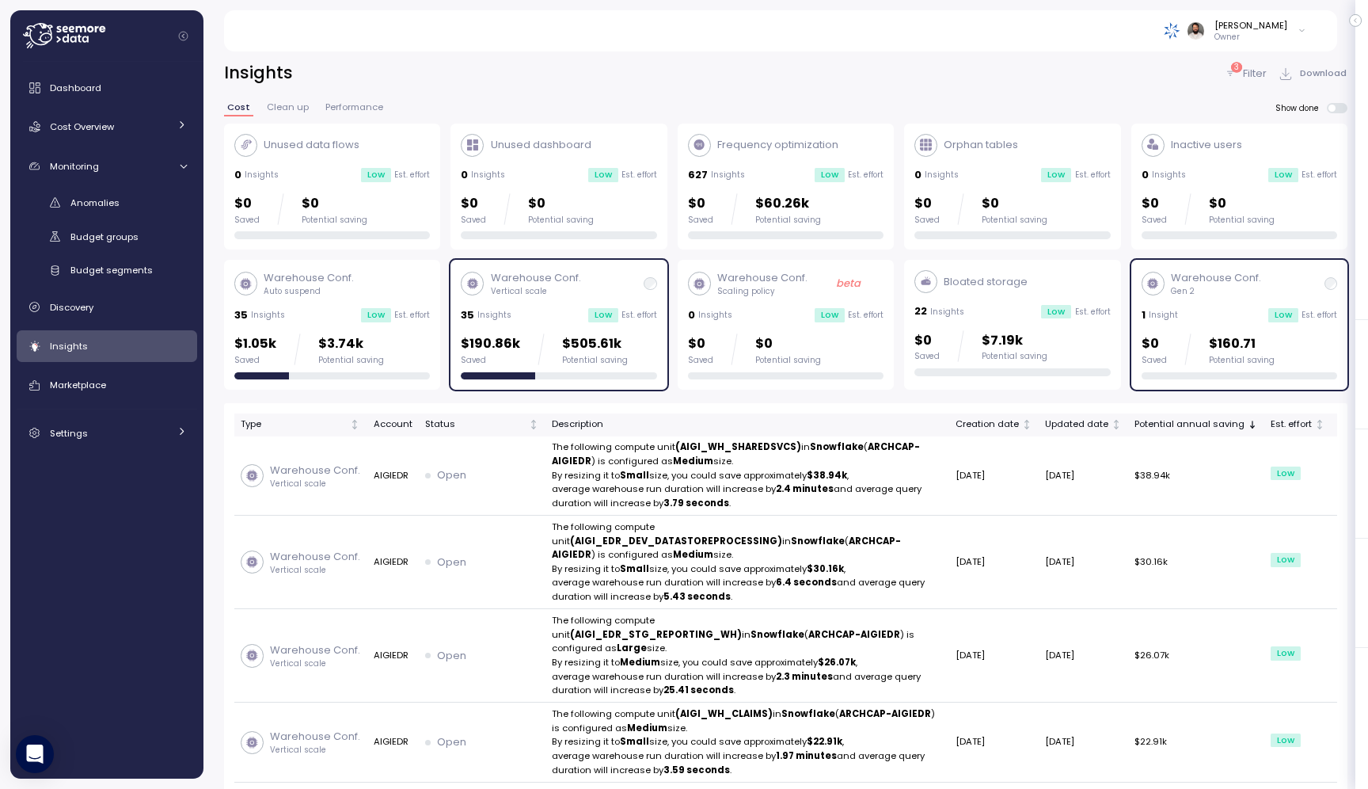
click at [639, 302] on div "Warehouse Conf. Vertical scale 35 Insights Low Est. effort $190.86k Saved $505.…" at bounding box center [559, 324] width 196 height 109
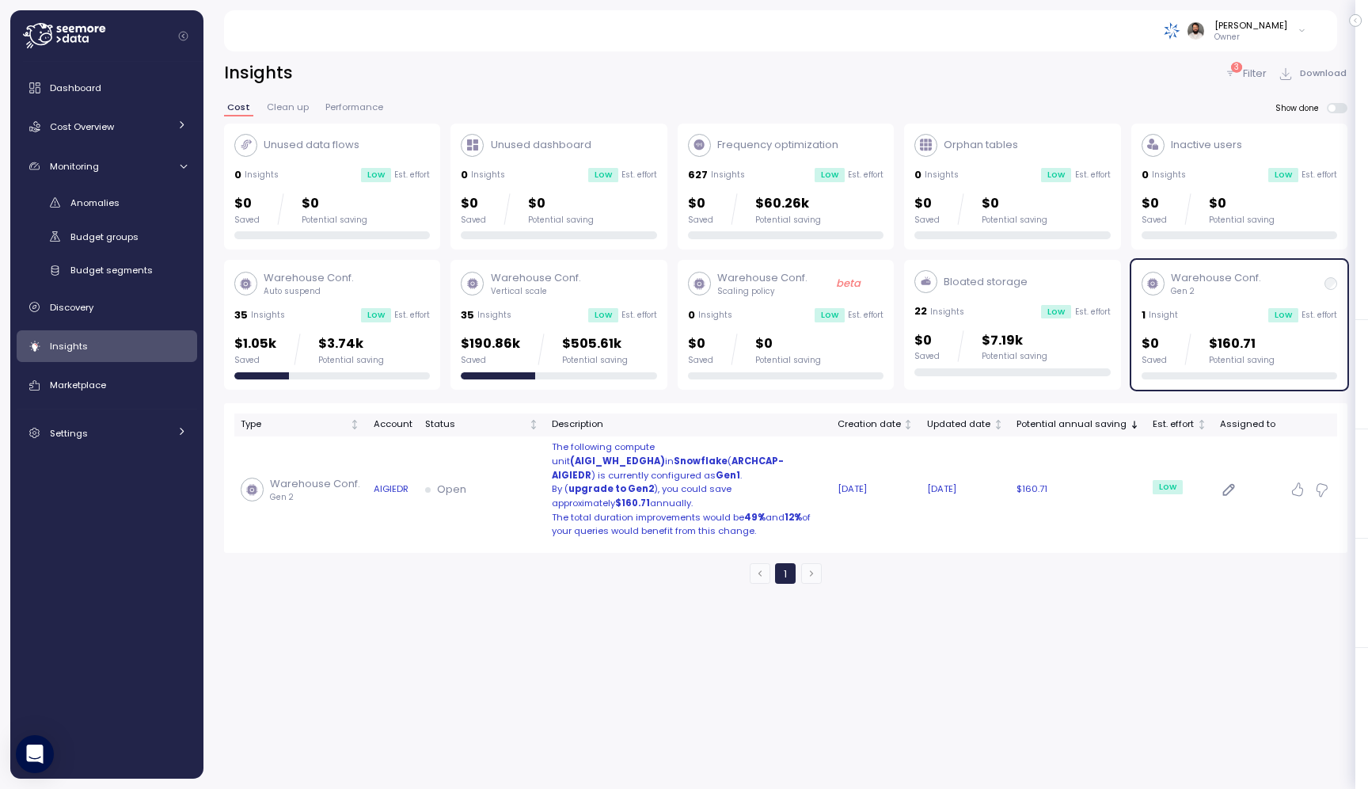
click at [626, 482] on strong "upgrade to Gen2" at bounding box center [612, 488] width 86 height 13
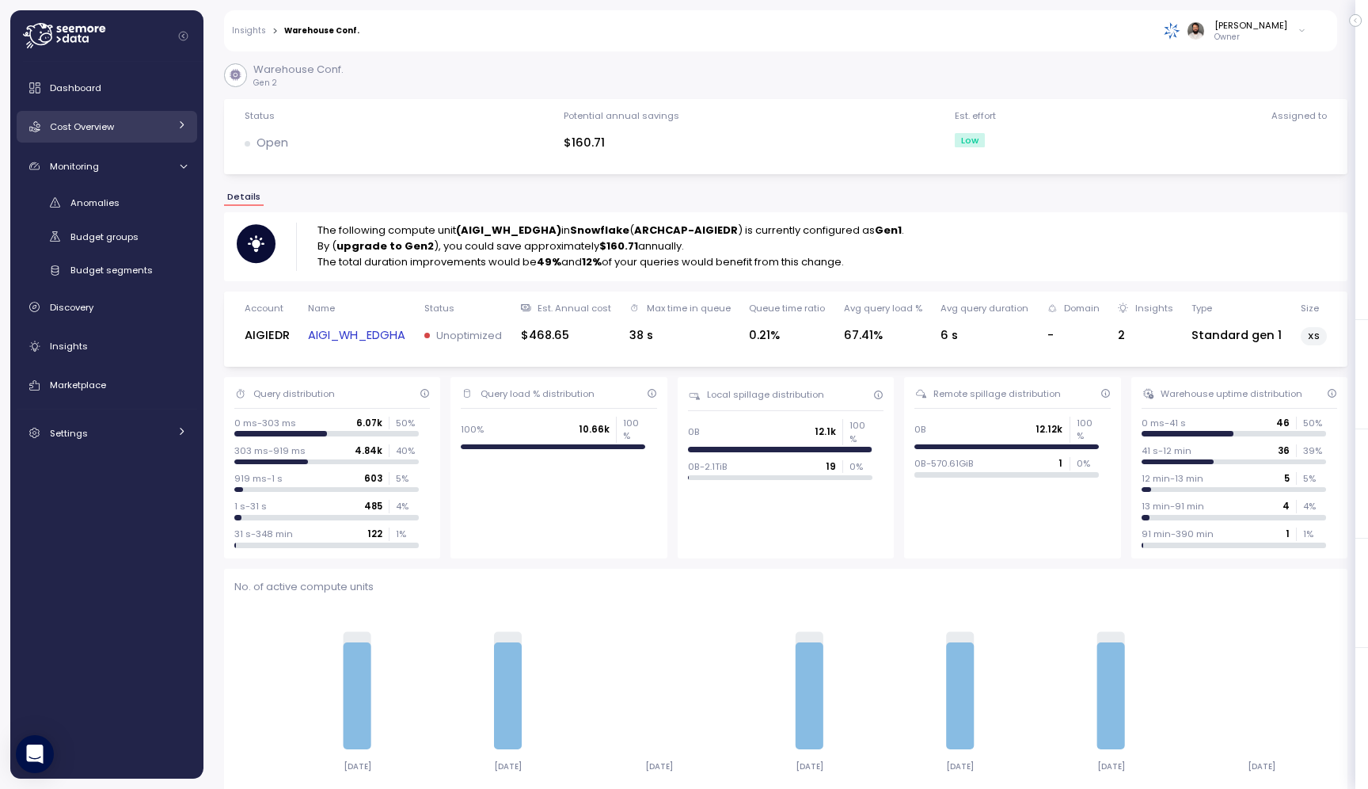
click at [140, 141] on link "Cost Overview" at bounding box center [107, 127] width 181 height 32
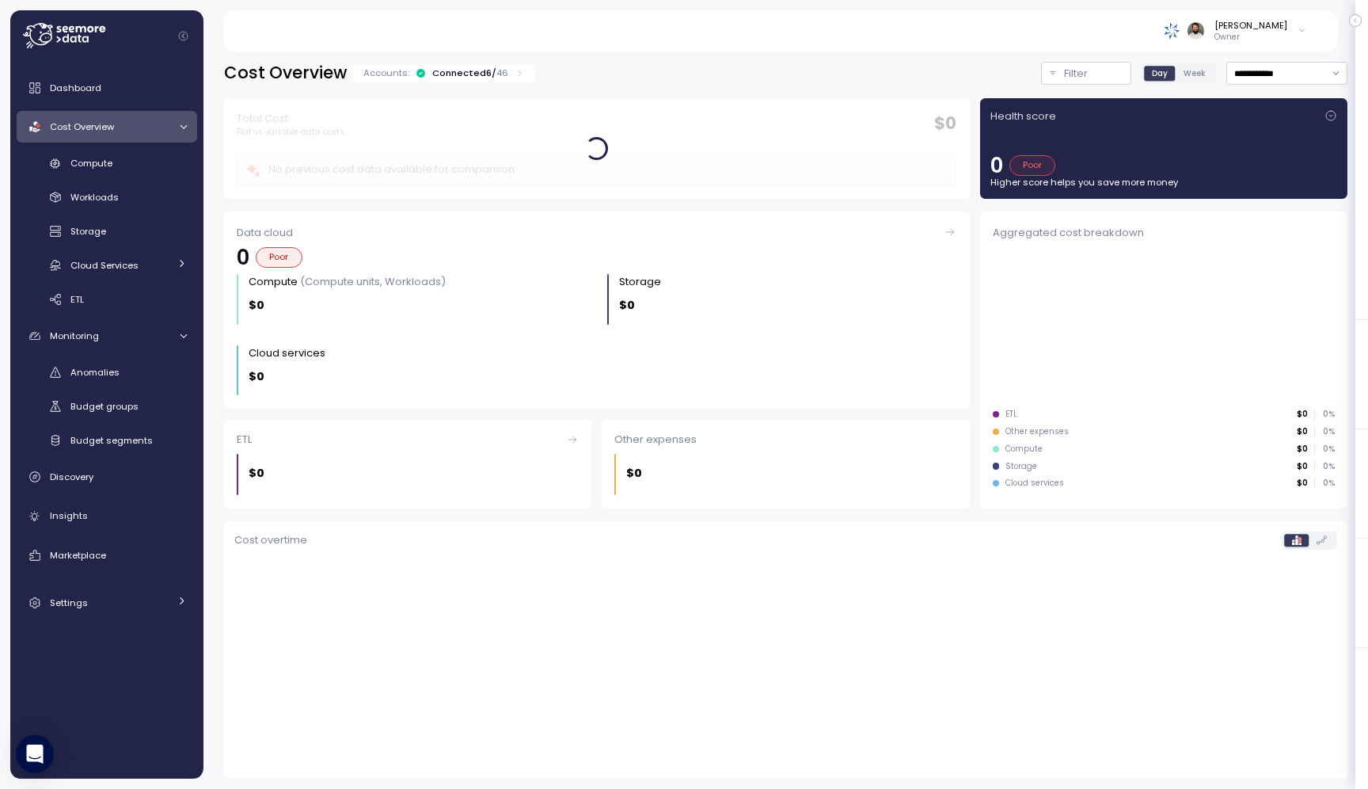
click at [123, 181] on div "Compute Workloads Storage Cloud Services Clustering columns Pipes AI Services S…" at bounding box center [107, 231] width 181 height 162
click at [120, 167] on div "Compute" at bounding box center [128, 163] width 116 height 16
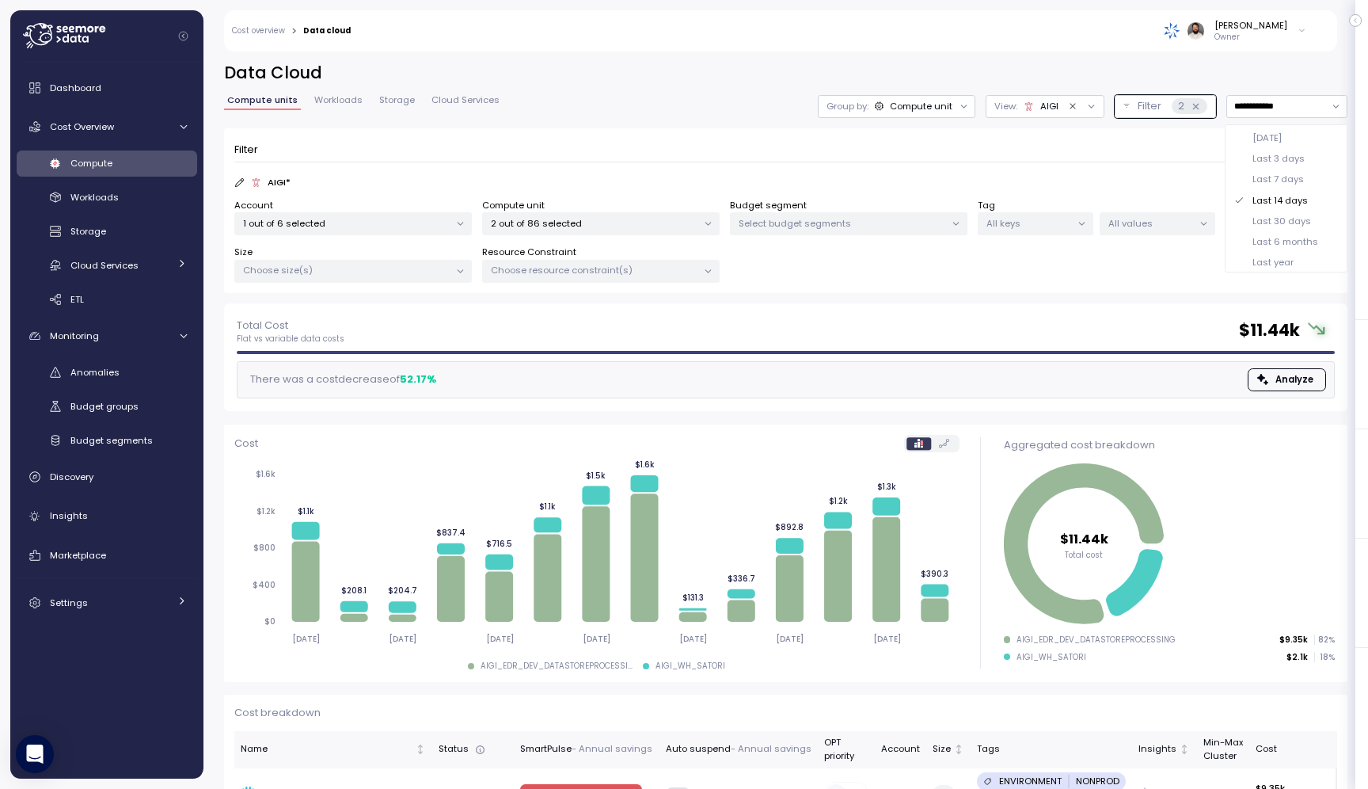
click at [1281, 218] on div "Last 30 days" at bounding box center [1282, 221] width 59 height 13
type input "**********"
